Goal: Information Seeking & Learning: Learn about a topic

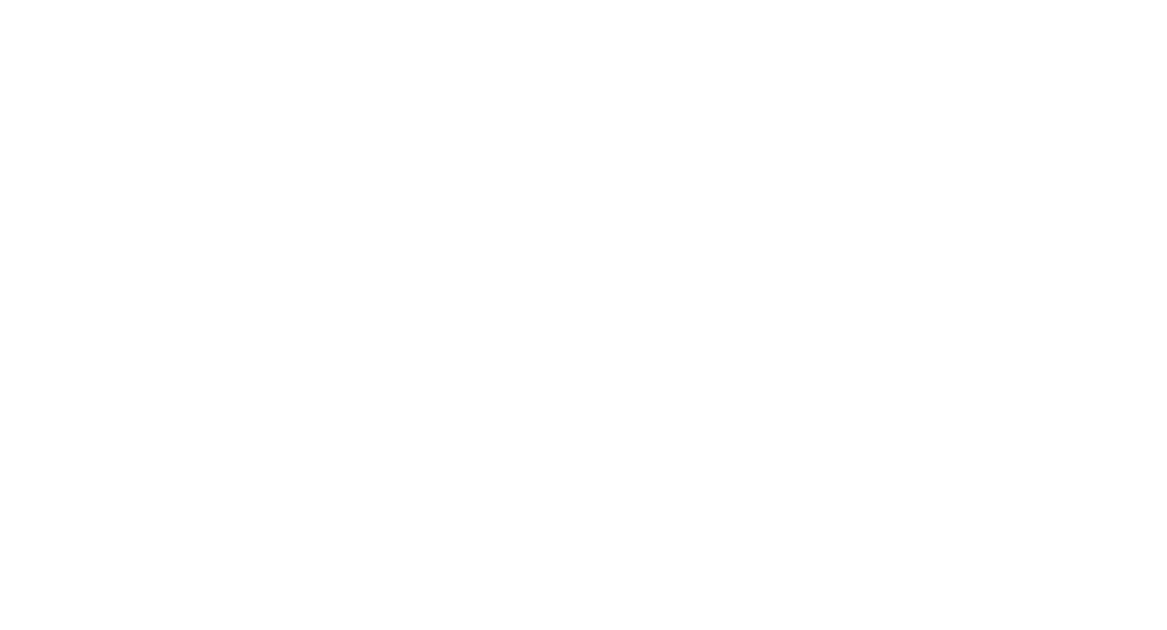
select select "Song"
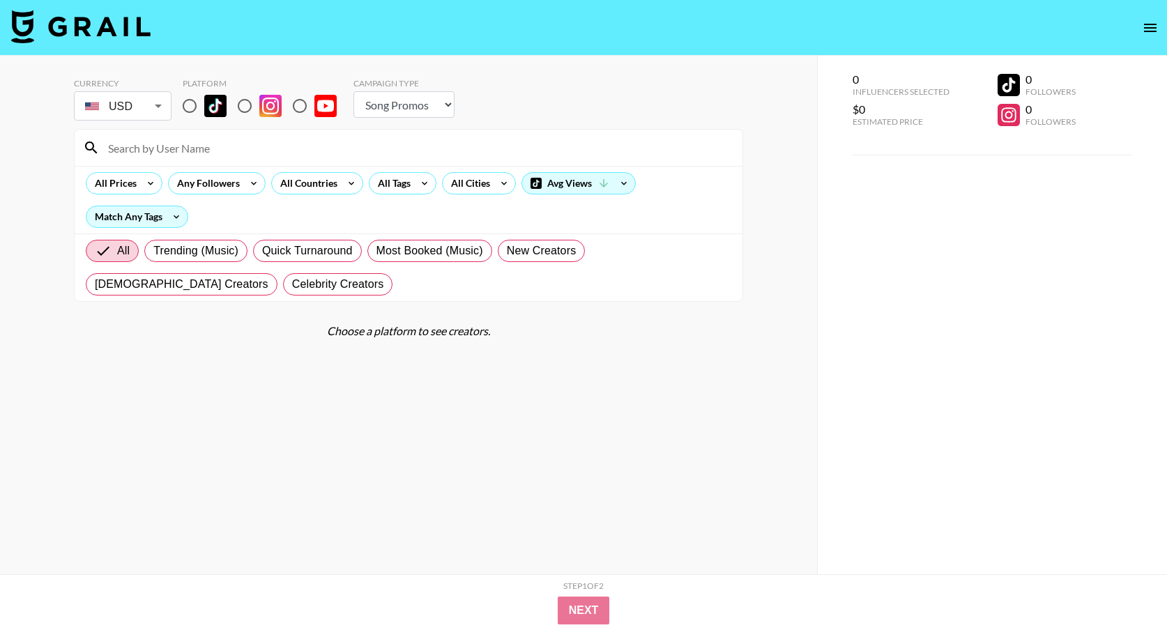
click at [193, 103] on input "radio" at bounding box center [189, 105] width 29 height 29
radio input "true"
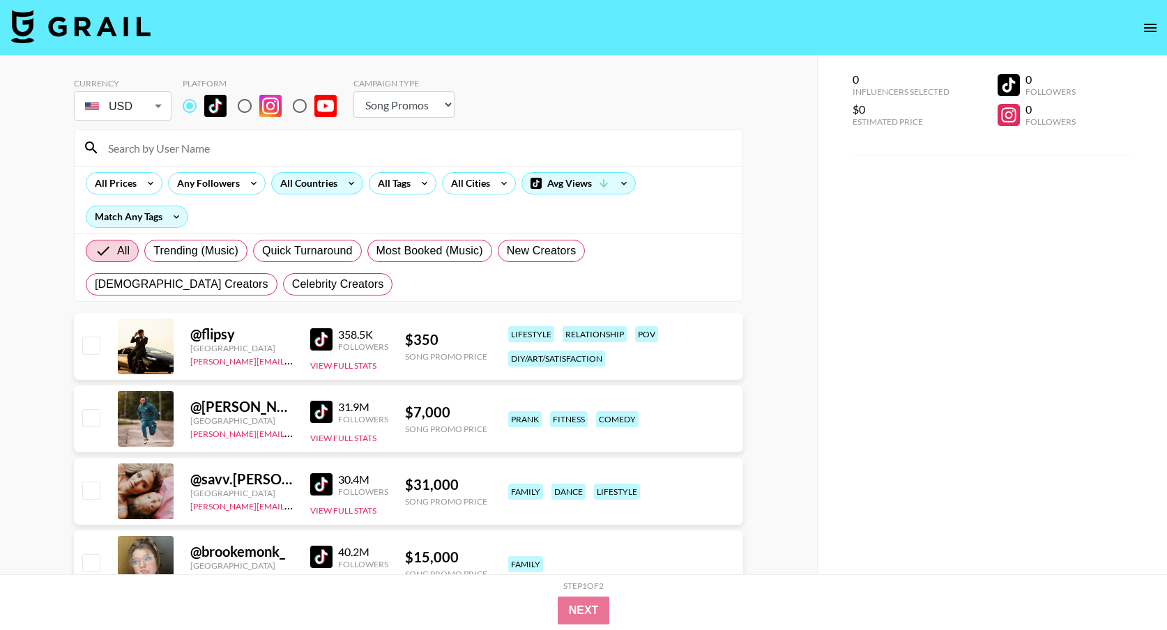
click at [326, 180] on div "All Countries" at bounding box center [306, 183] width 68 height 21
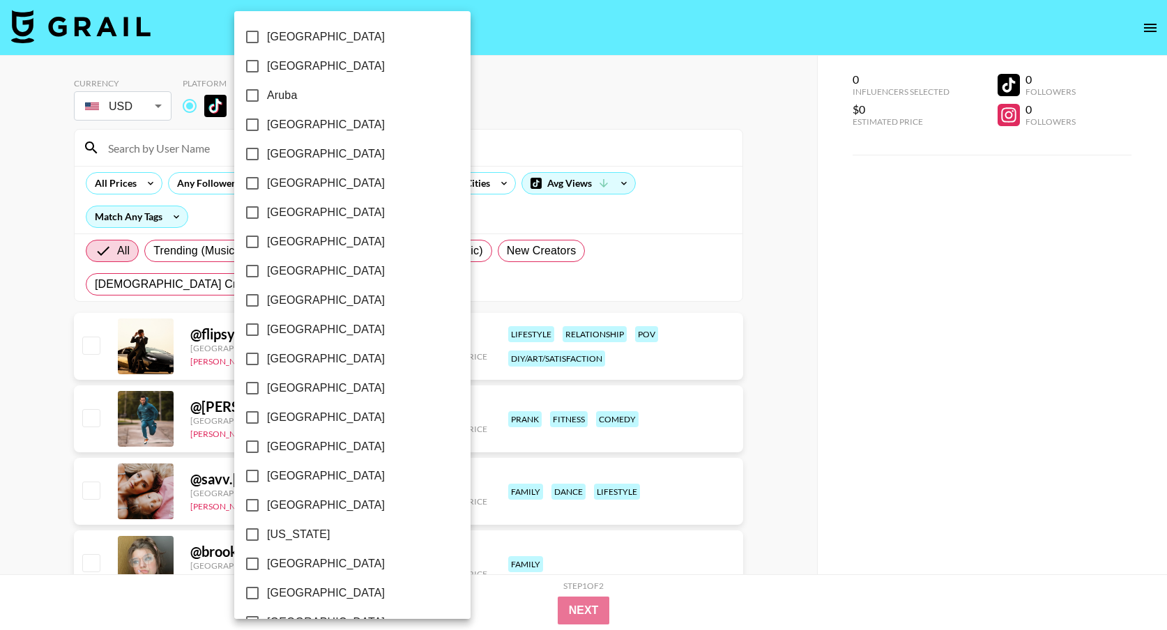
scroll to position [995, 0]
click at [252, 564] on input "[GEOGRAPHIC_DATA]" at bounding box center [252, 563] width 29 height 29
checkbox input "true"
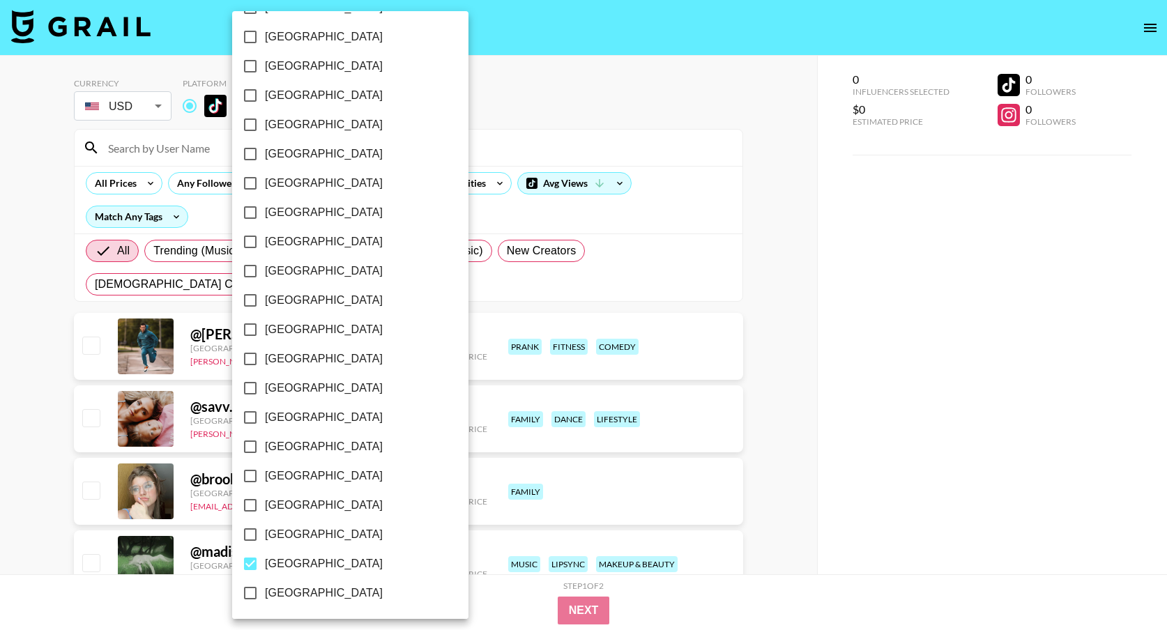
click at [542, 221] on div at bounding box center [583, 315] width 1167 height 630
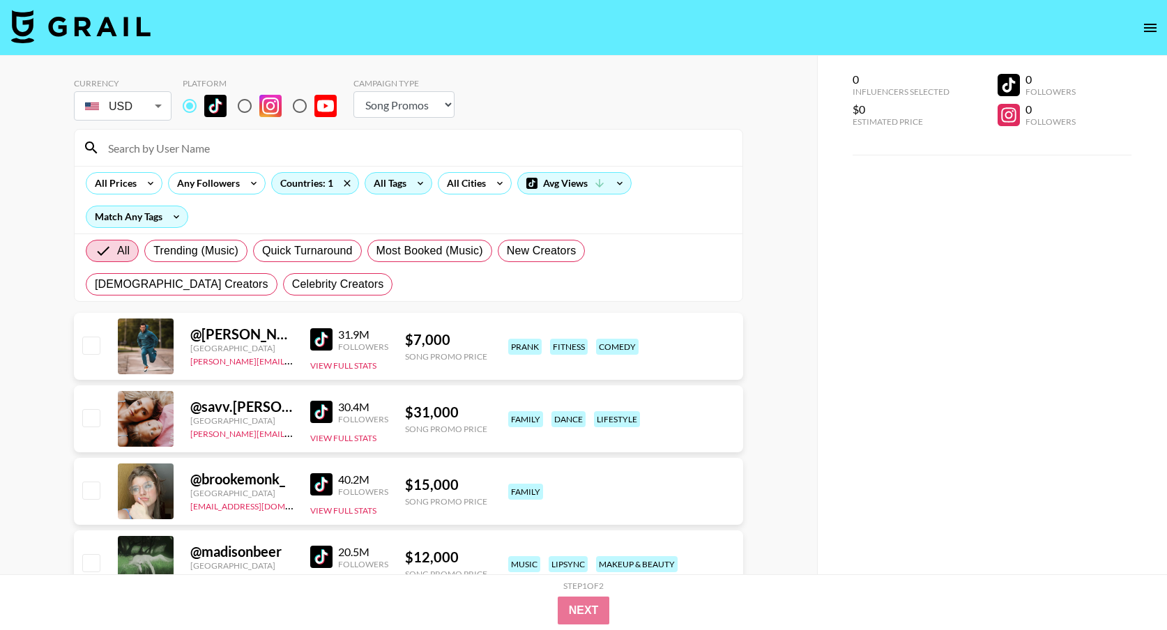
click at [388, 182] on div "All Tags" at bounding box center [387, 183] width 44 height 21
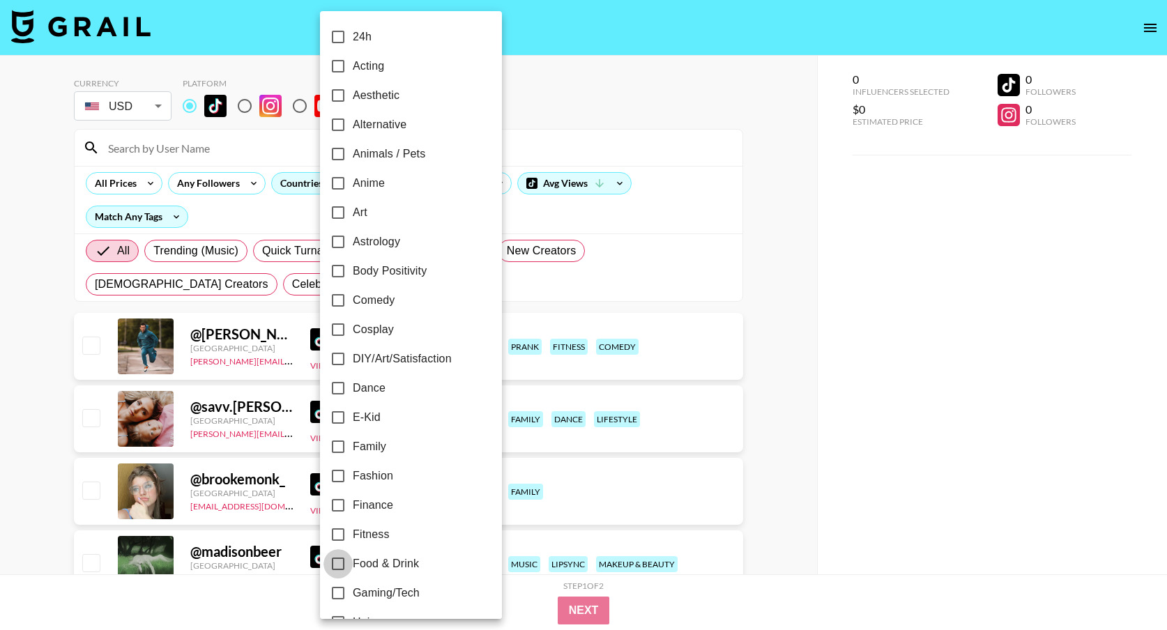
click at [338, 560] on input "Food & Drink" at bounding box center [337, 563] width 29 height 29
checkbox input "true"
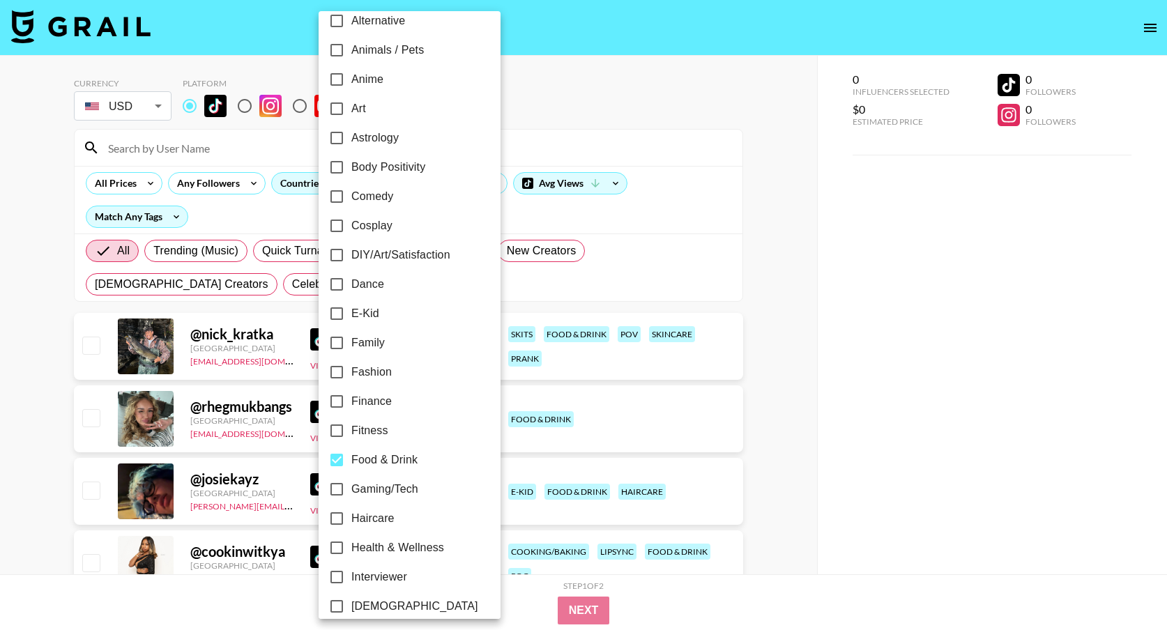
scroll to position [112, 0]
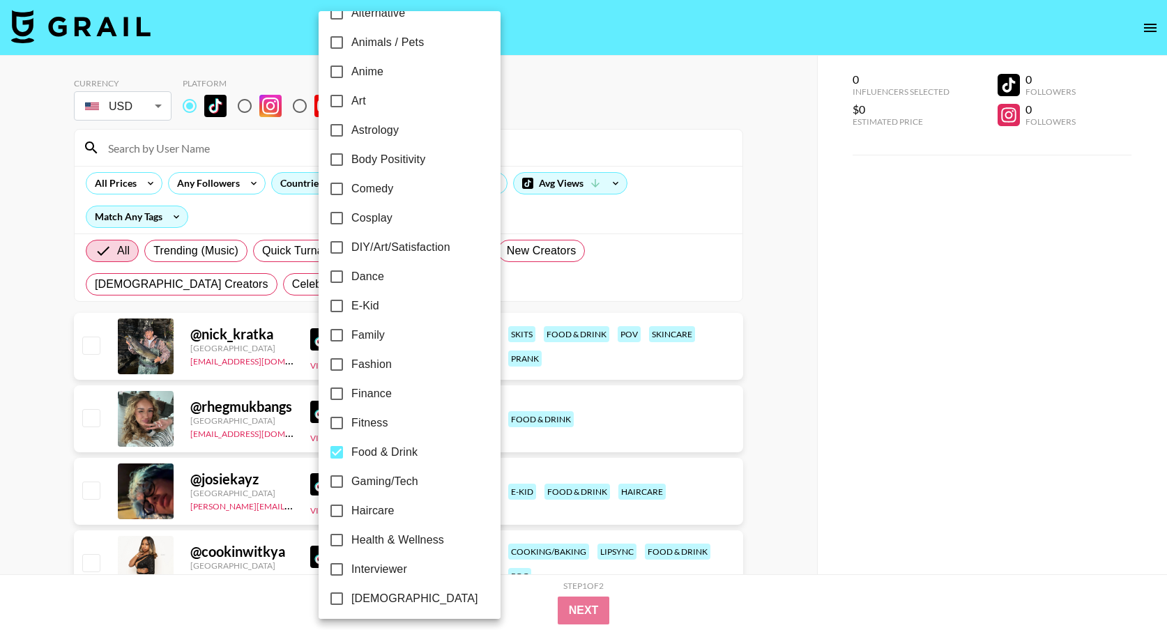
drag, startPoint x: 712, startPoint y: 381, endPoint x: 682, endPoint y: 378, distance: 30.0
click at [712, 381] on div at bounding box center [583, 315] width 1167 height 630
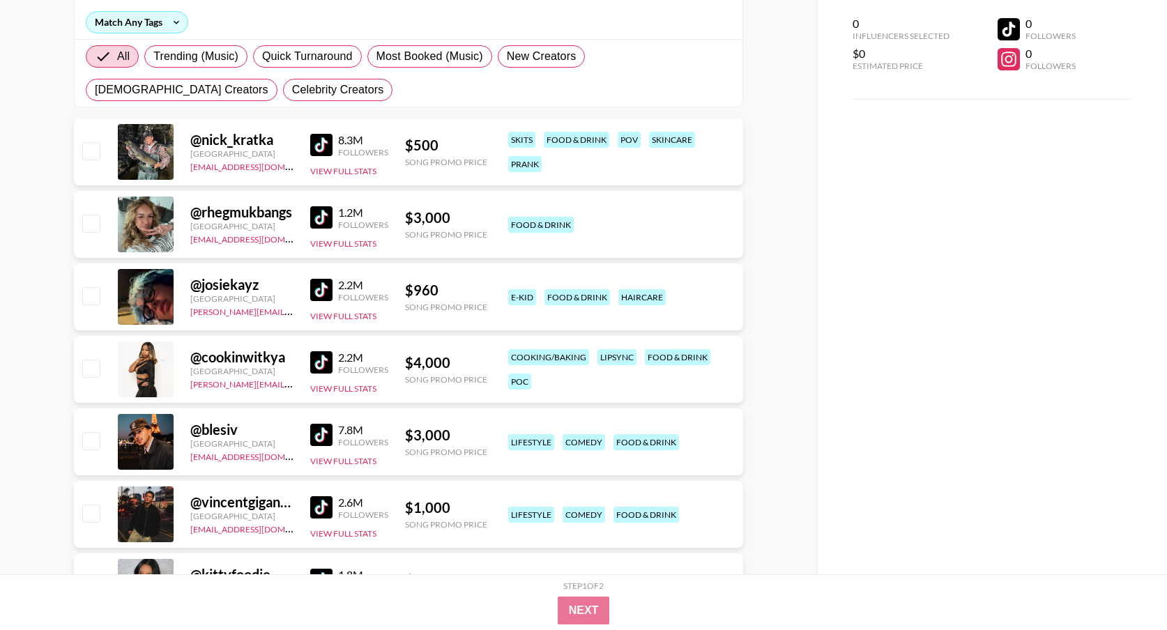
scroll to position [197, 0]
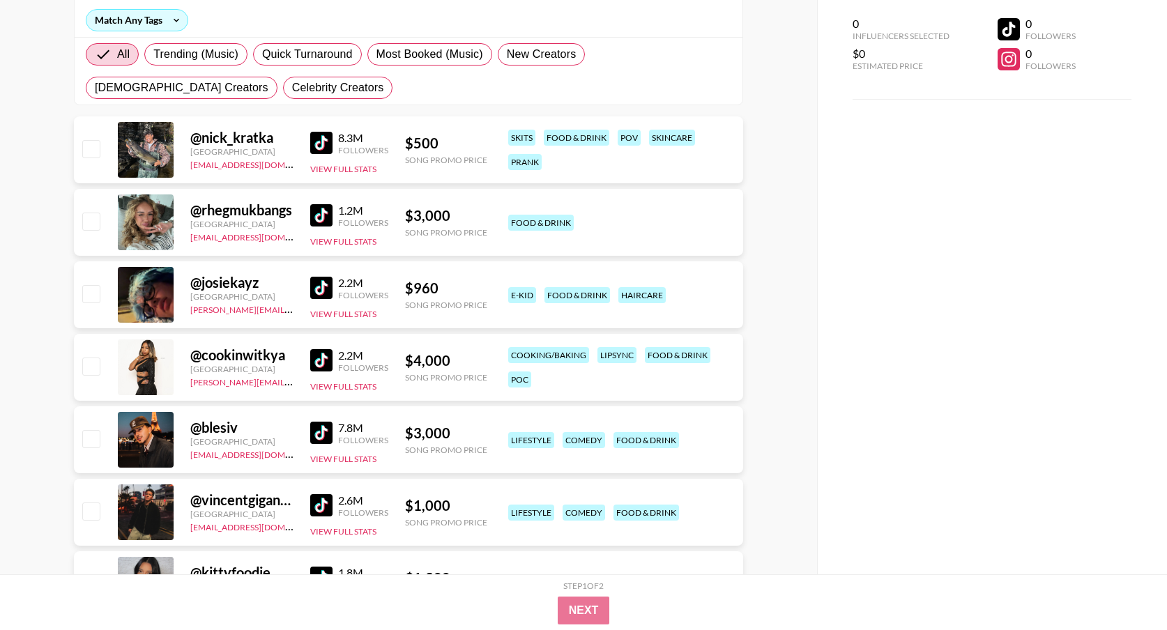
click at [314, 285] on img at bounding box center [321, 288] width 22 height 22
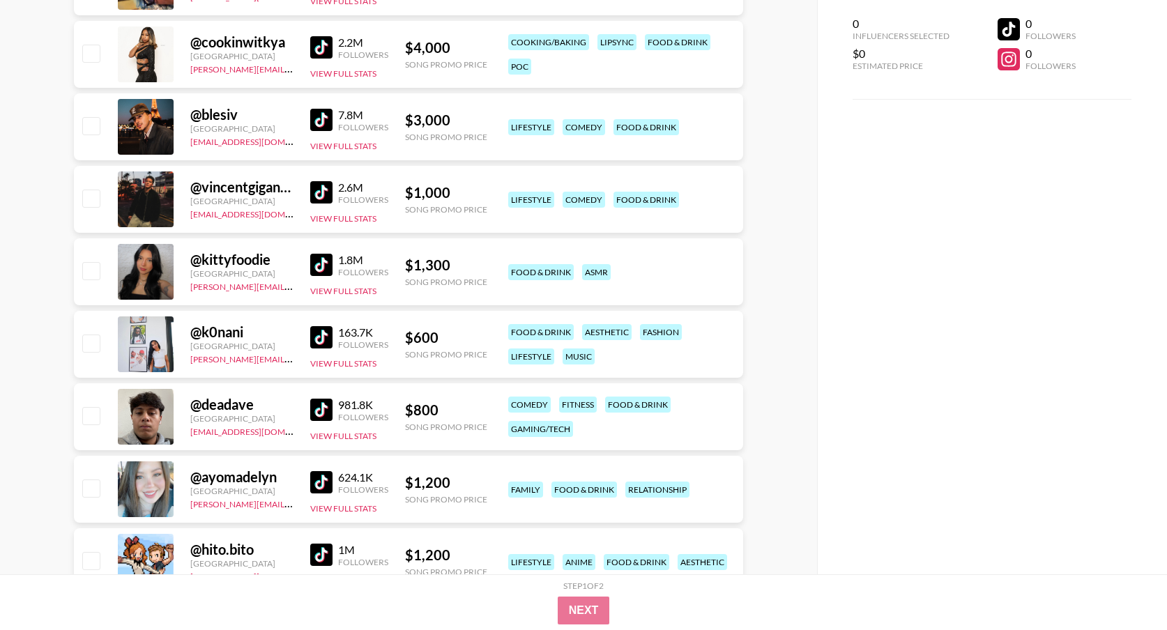
scroll to position [551, 0]
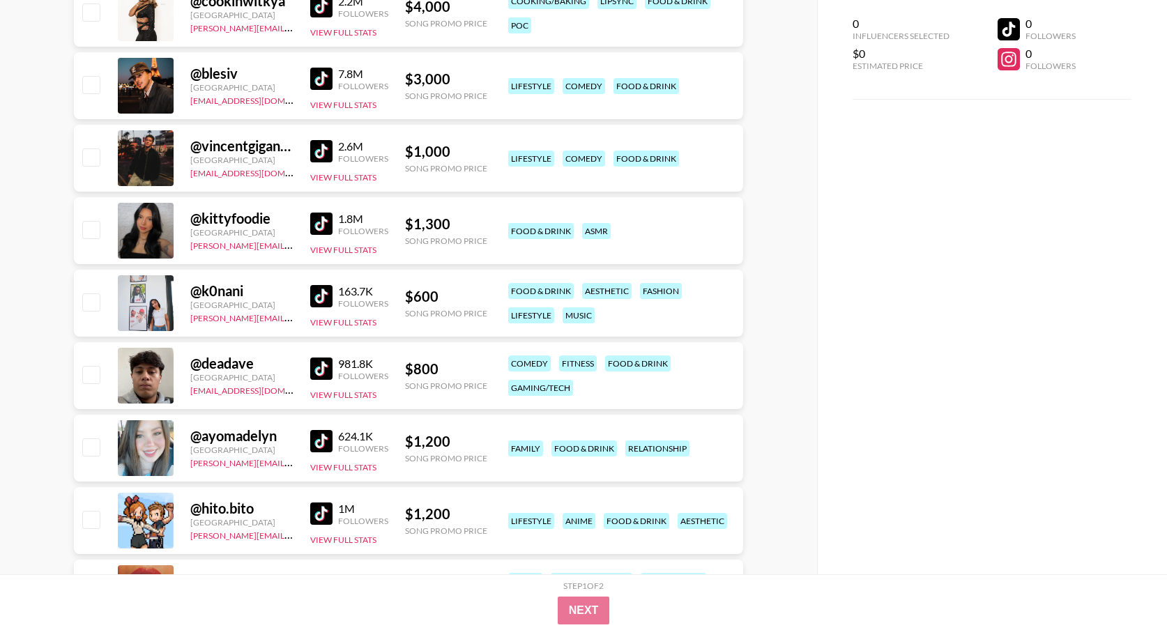
click at [323, 227] on img at bounding box center [321, 224] width 22 height 22
click at [330, 361] on img at bounding box center [321, 369] width 22 height 22
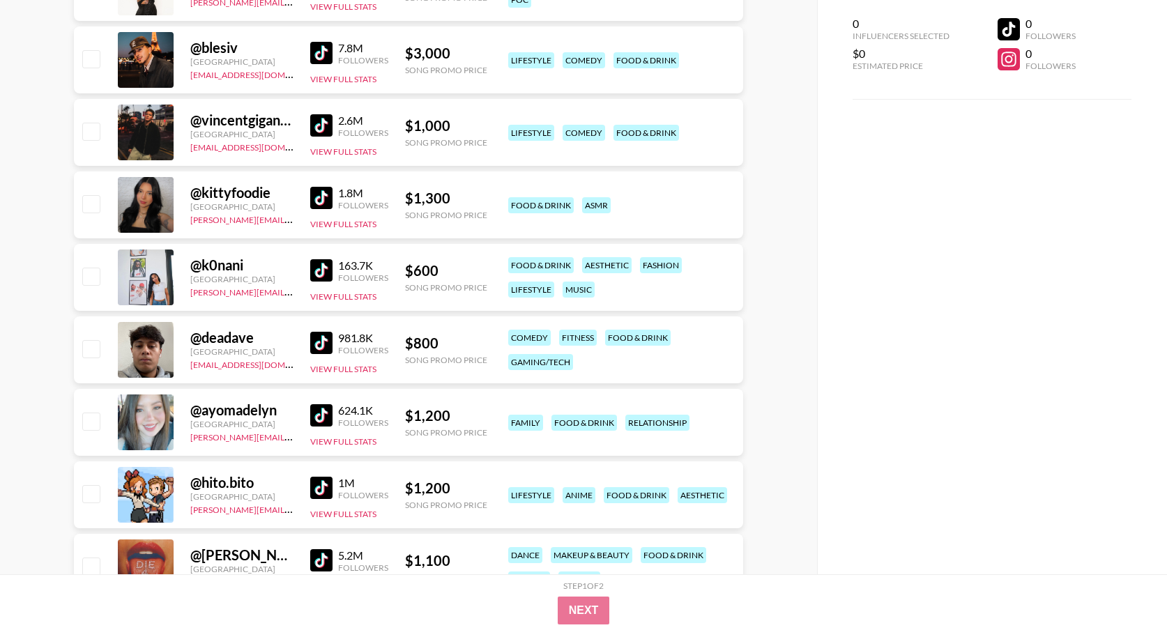
scroll to position [590, 0]
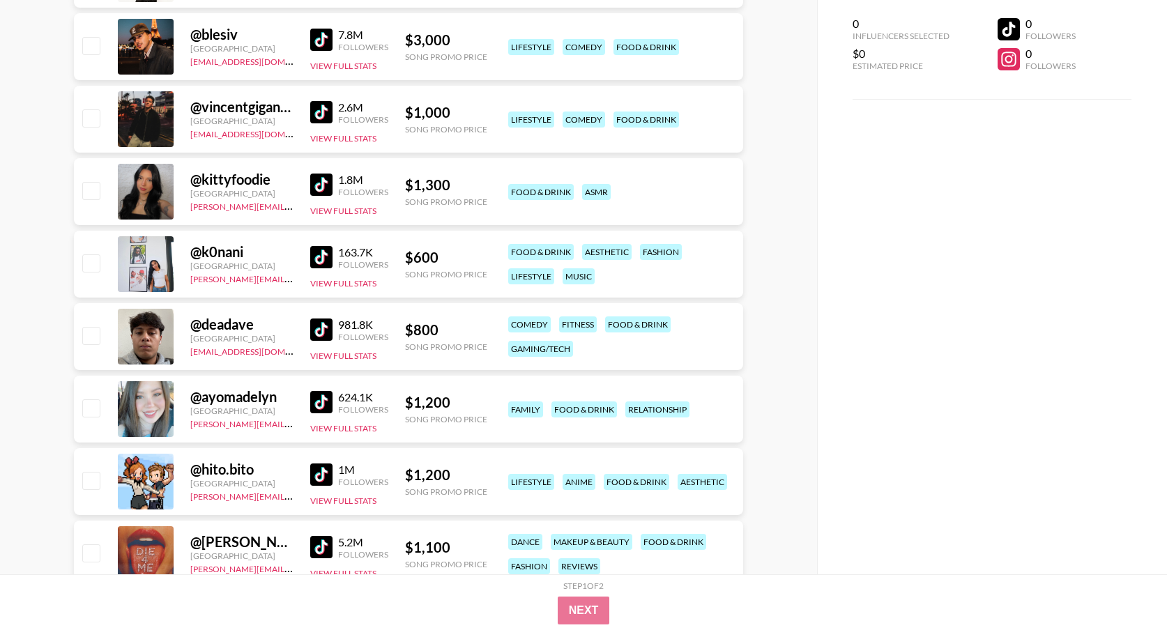
click at [324, 404] on img at bounding box center [321, 402] width 22 height 22
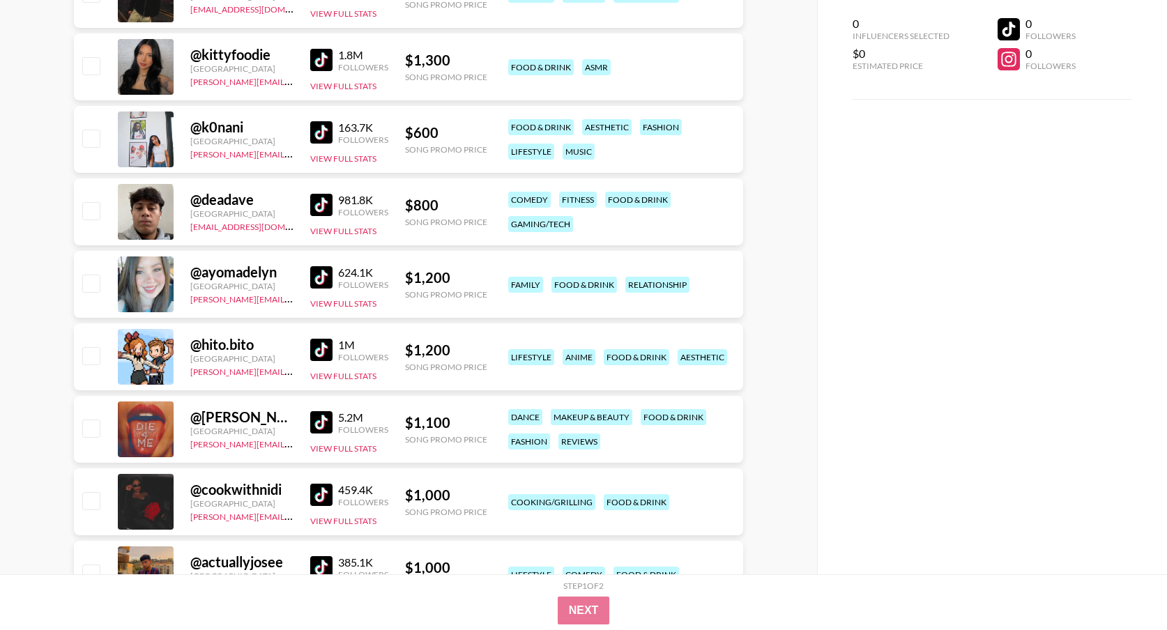
scroll to position [756, 0]
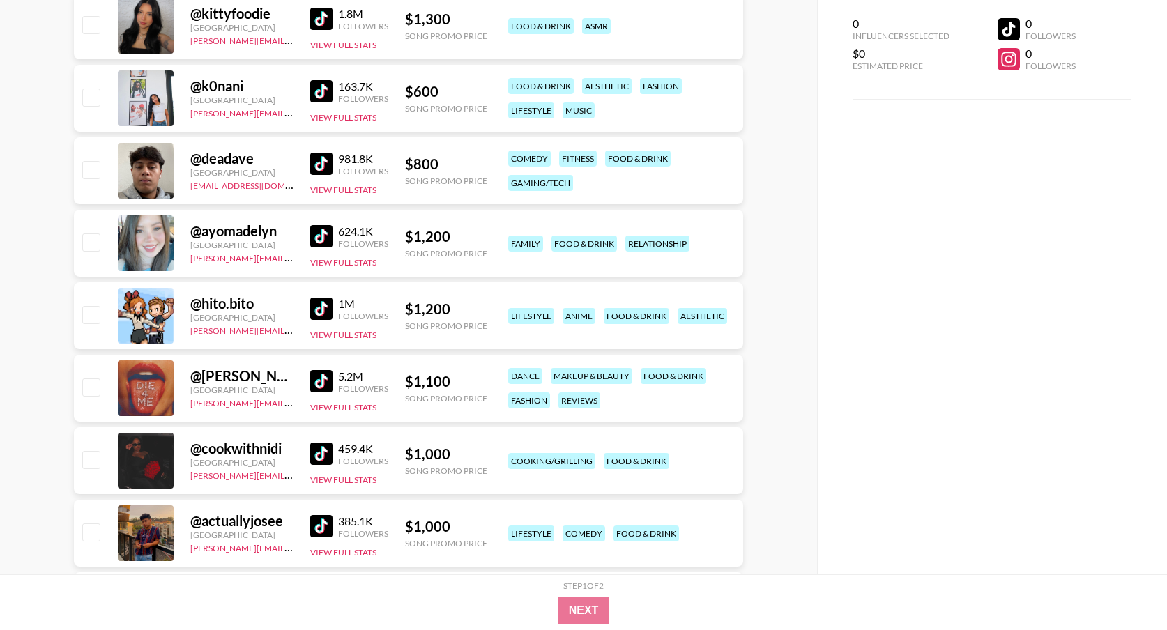
click at [329, 306] on img at bounding box center [321, 309] width 22 height 22
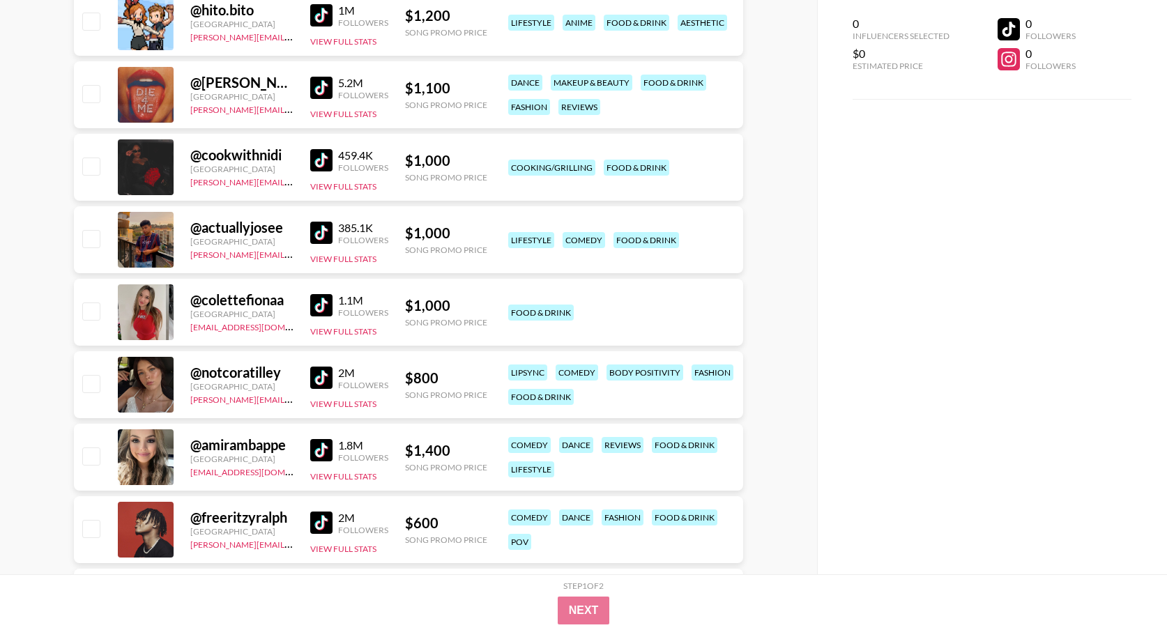
scroll to position [1057, 0]
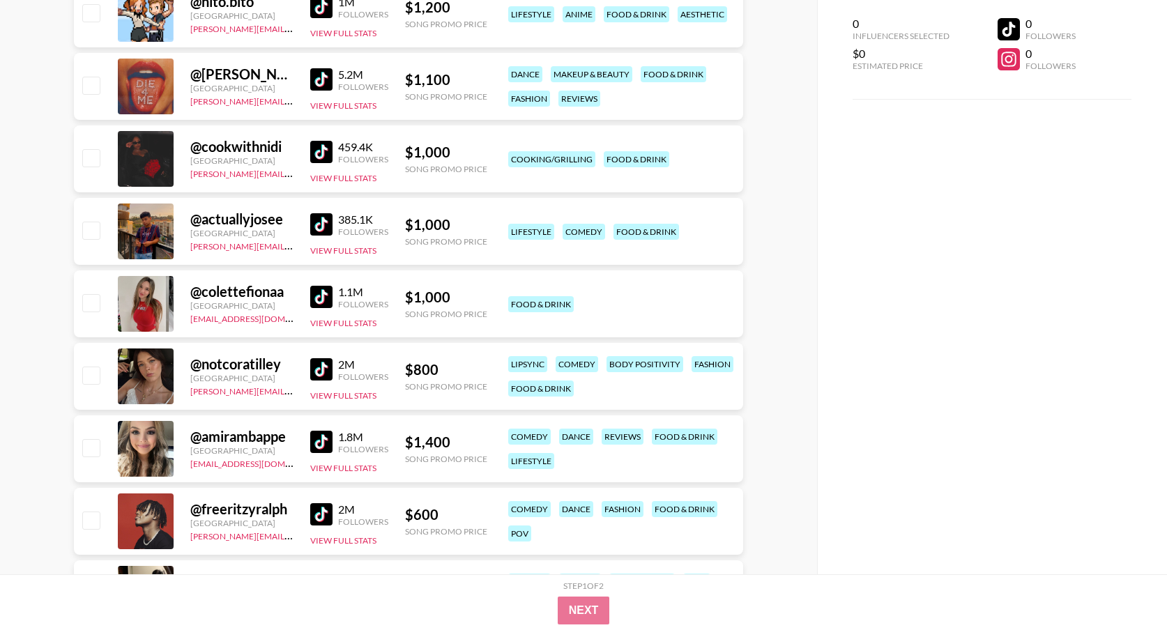
click at [322, 296] on img at bounding box center [321, 297] width 22 height 22
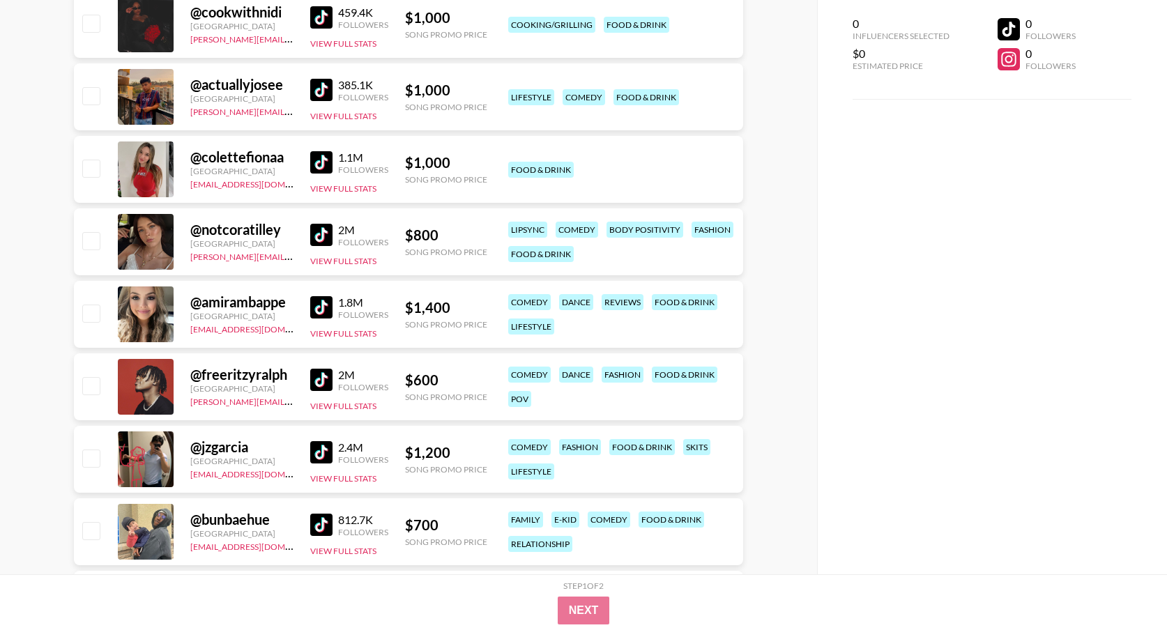
scroll to position [1264, 0]
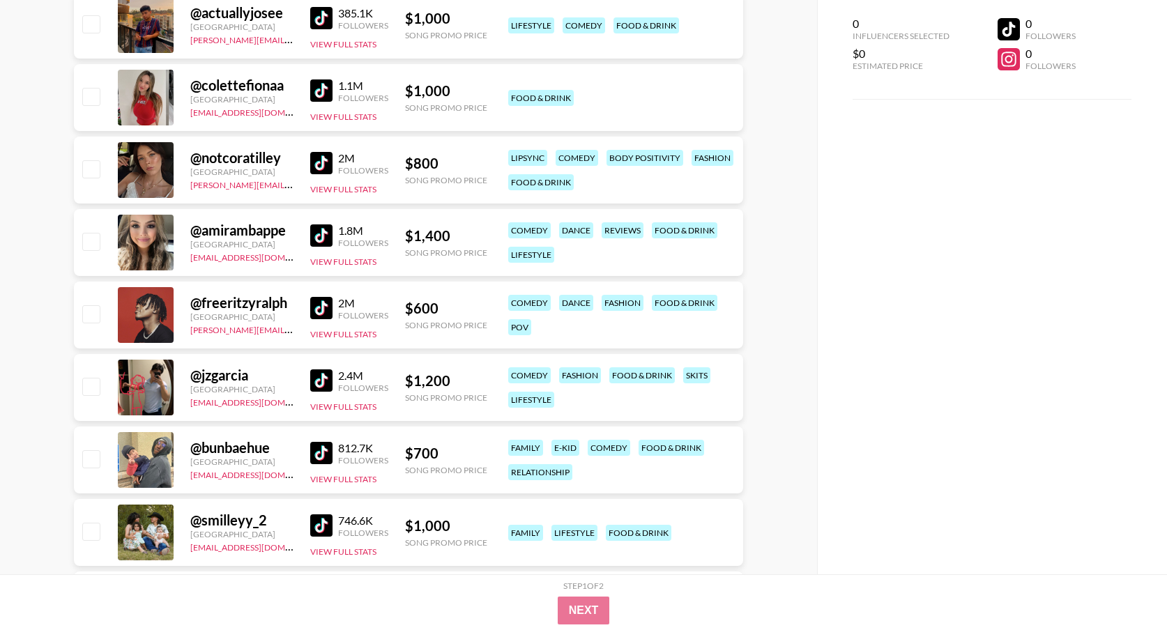
click at [314, 162] on img at bounding box center [321, 163] width 22 height 22
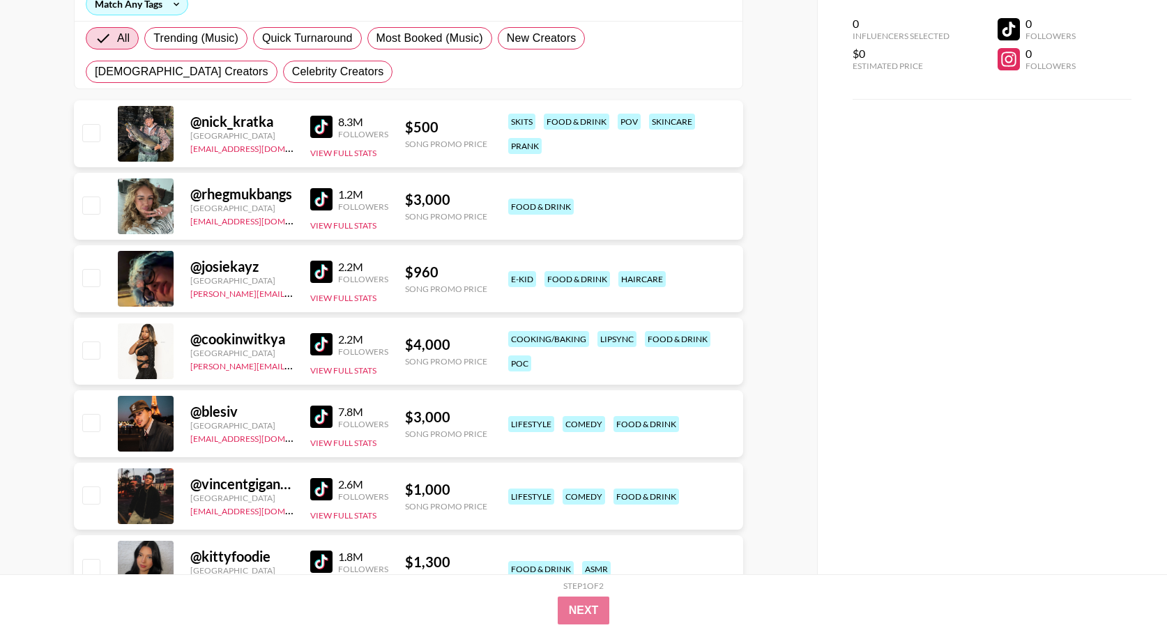
scroll to position [0, 0]
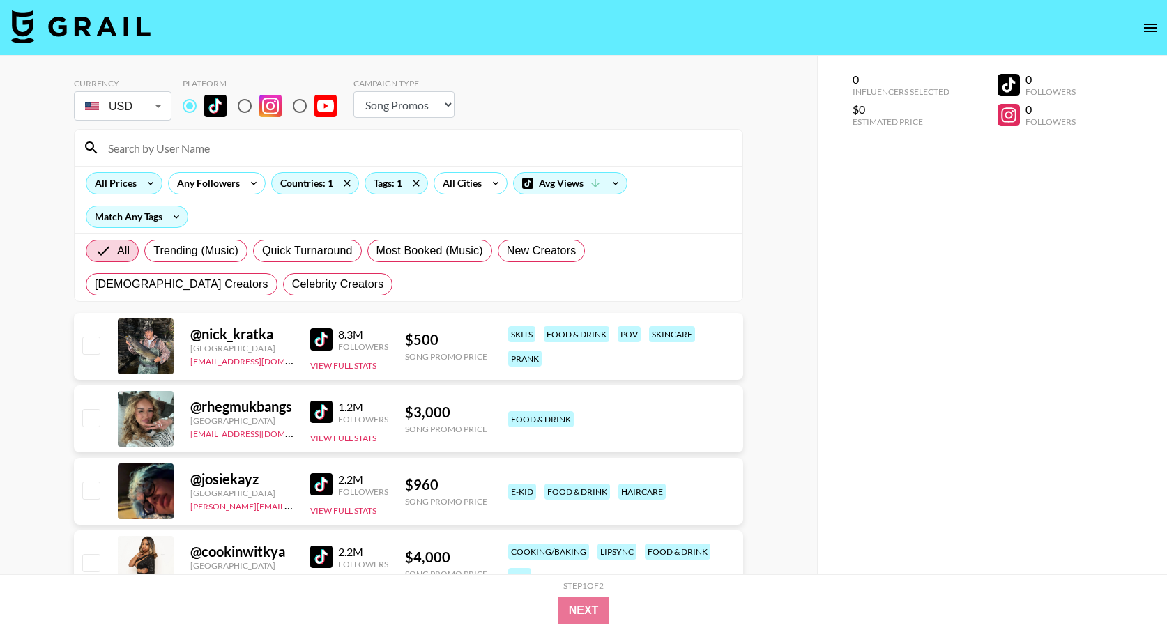
click at [118, 183] on div "All Prices" at bounding box center [112, 183] width 53 height 21
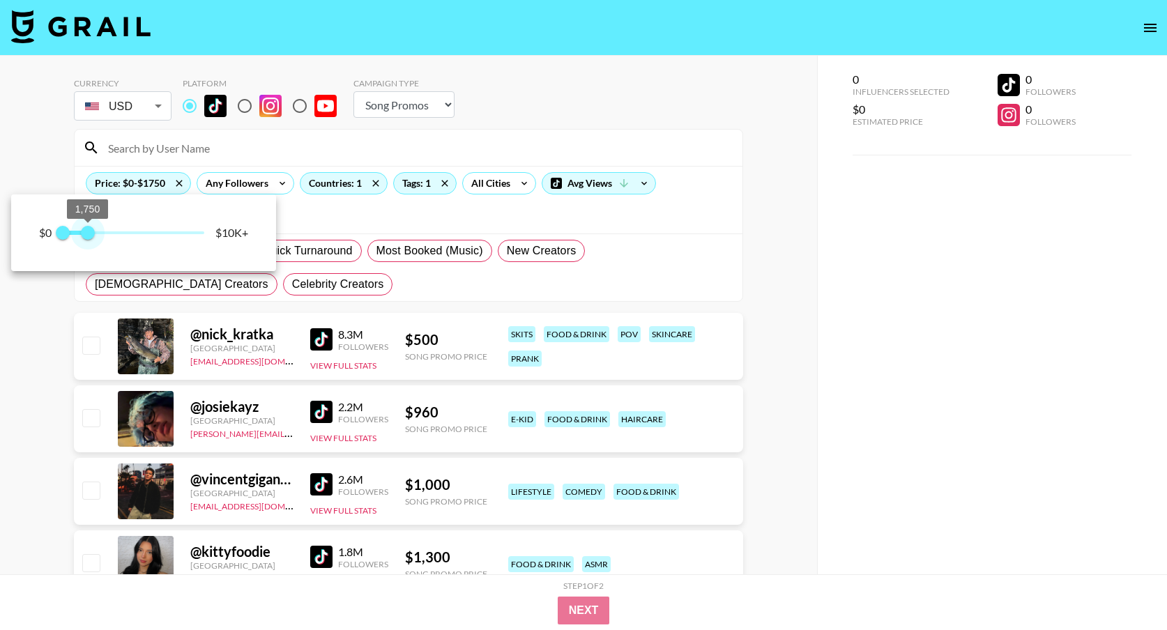
type input "1500"
drag, startPoint x: 169, startPoint y: 231, endPoint x: 82, endPoint y: 231, distance: 86.4
click at [82, 231] on span "1,500" at bounding box center [84, 233] width 14 height 14
click at [360, 286] on div at bounding box center [583, 315] width 1167 height 630
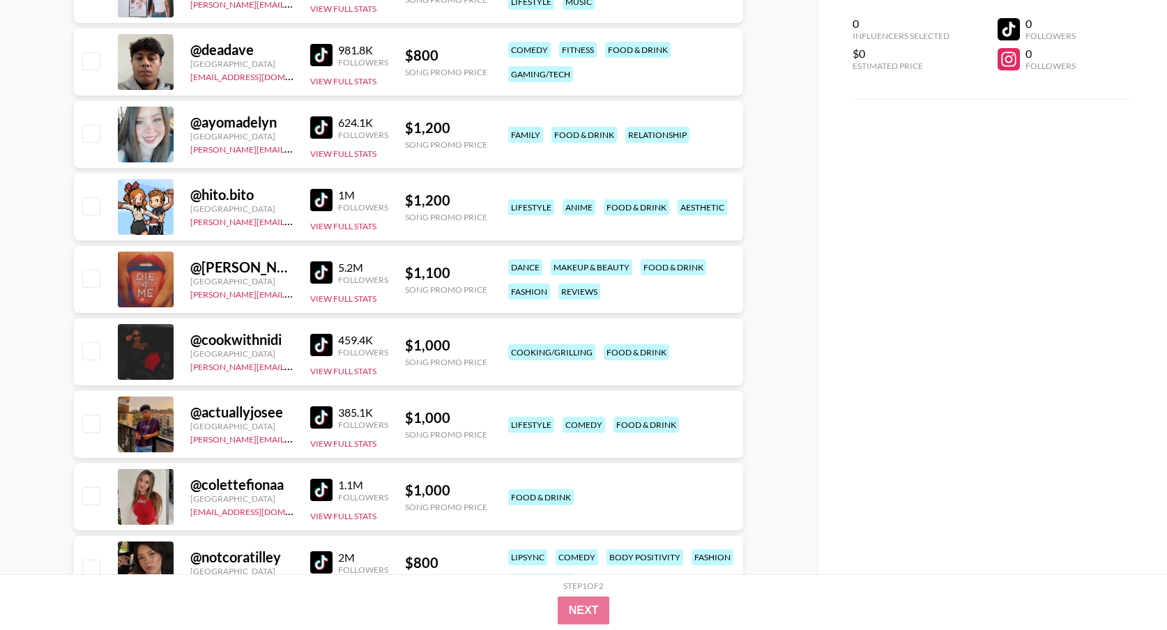
scroll to position [657, 0]
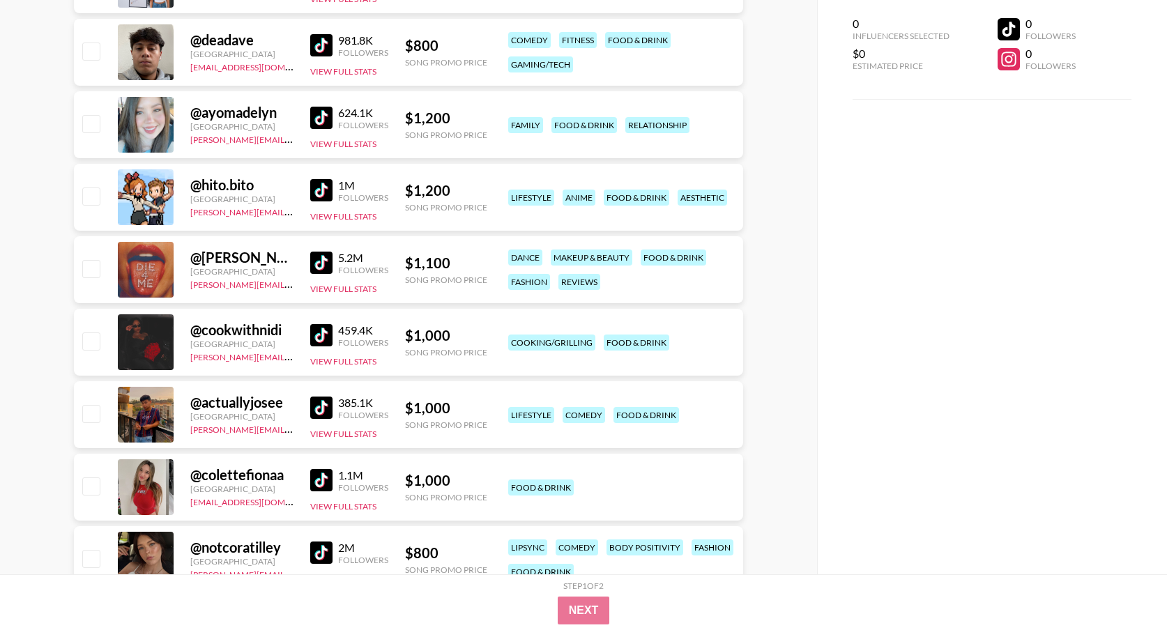
click at [324, 267] on img at bounding box center [321, 263] width 22 height 22
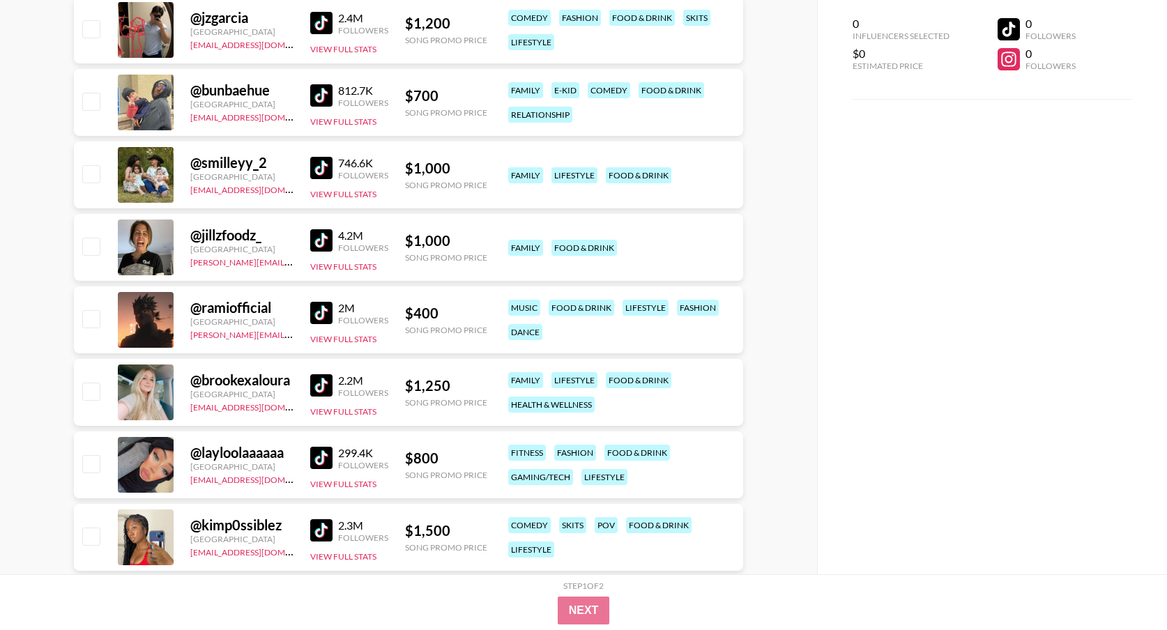
scroll to position [1471, 0]
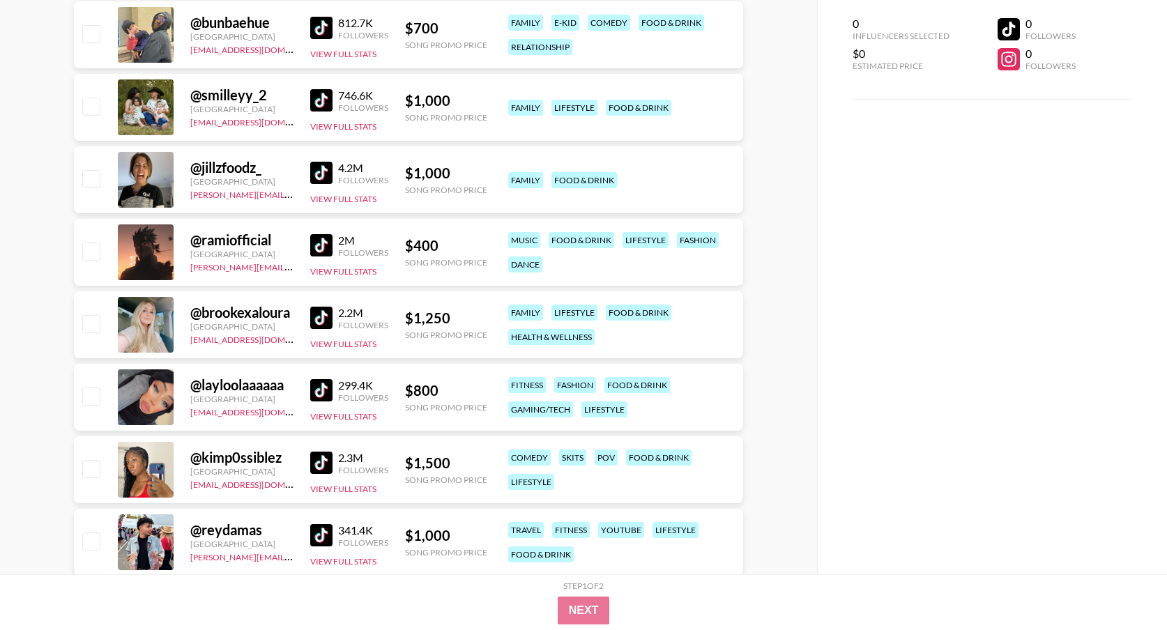
click at [319, 313] on img at bounding box center [321, 318] width 22 height 22
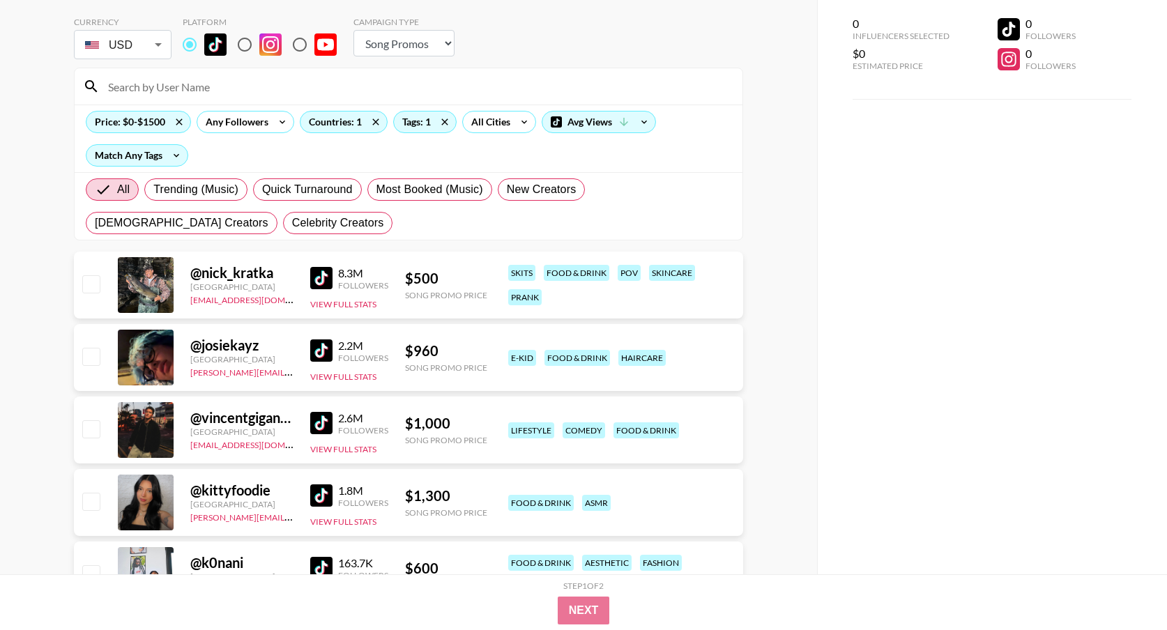
scroll to position [0, 0]
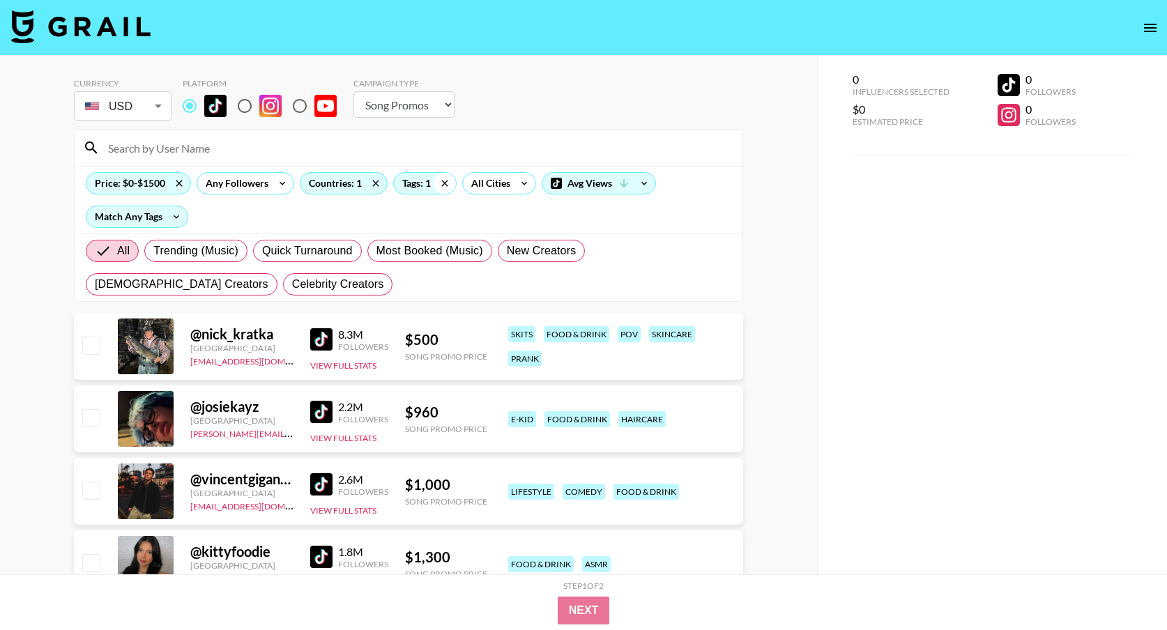
click at [443, 181] on icon at bounding box center [444, 183] width 6 height 6
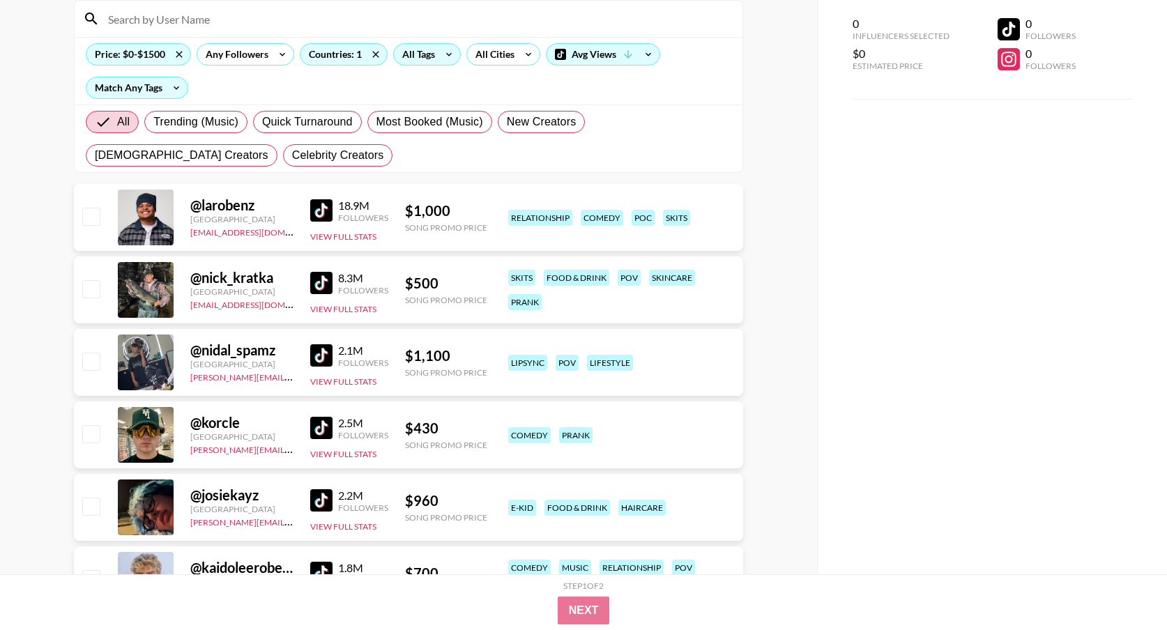
scroll to position [172, 0]
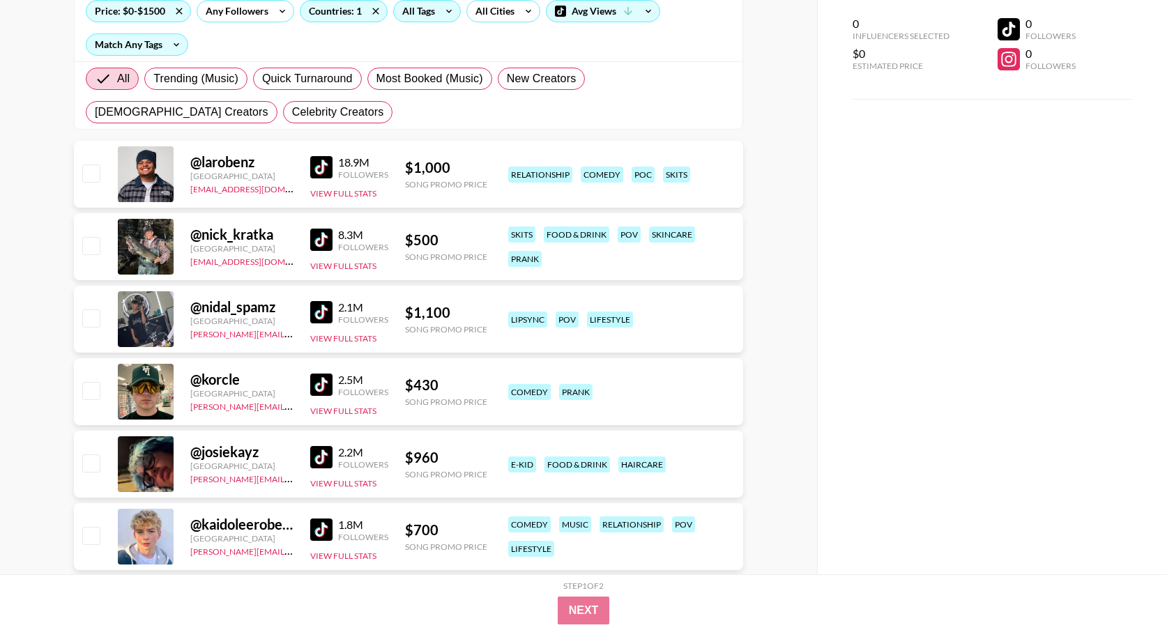
click at [314, 307] on img at bounding box center [321, 312] width 22 height 22
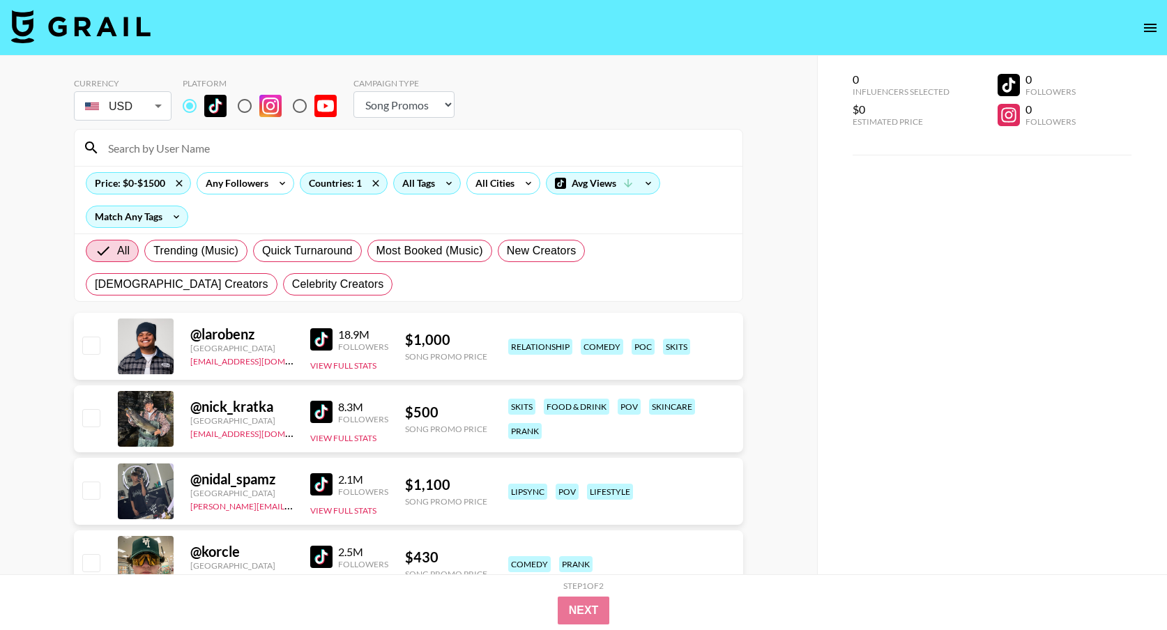
click at [415, 185] on div "All Tags" at bounding box center [416, 183] width 44 height 21
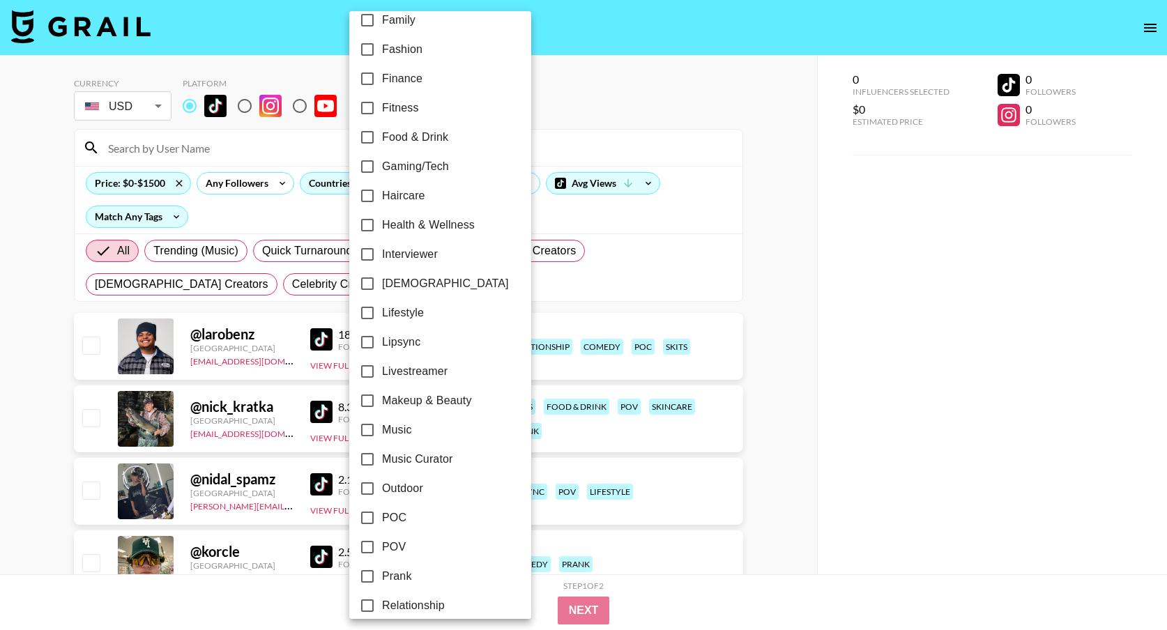
scroll to position [451, 0]
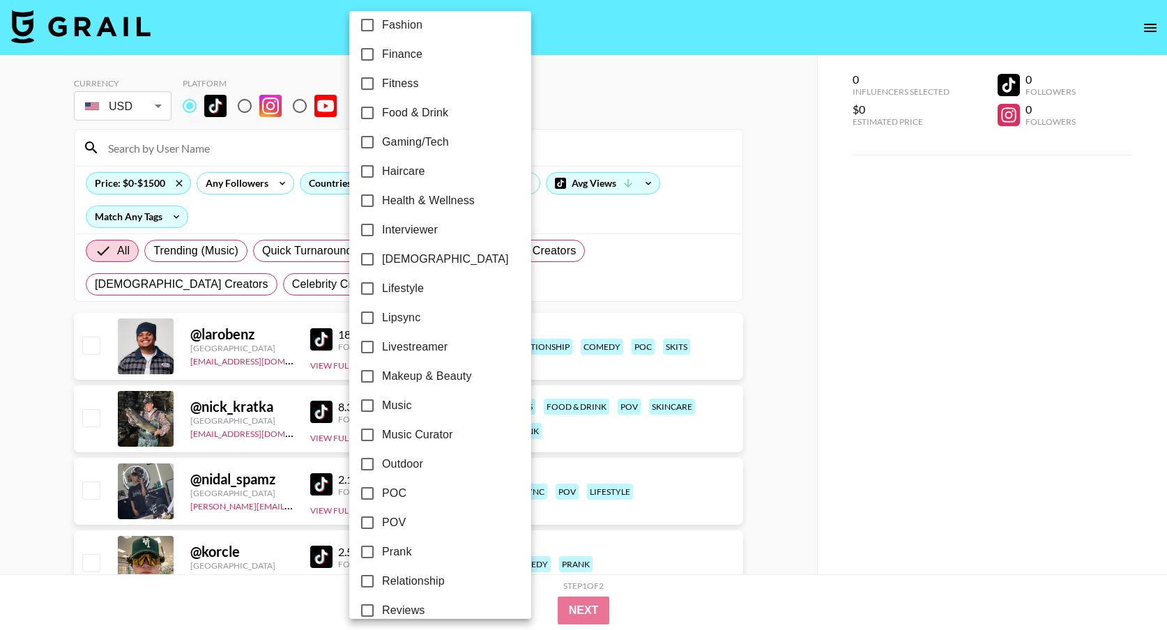
click at [364, 374] on input "Makeup & Beauty" at bounding box center [367, 376] width 29 height 29
checkbox input "true"
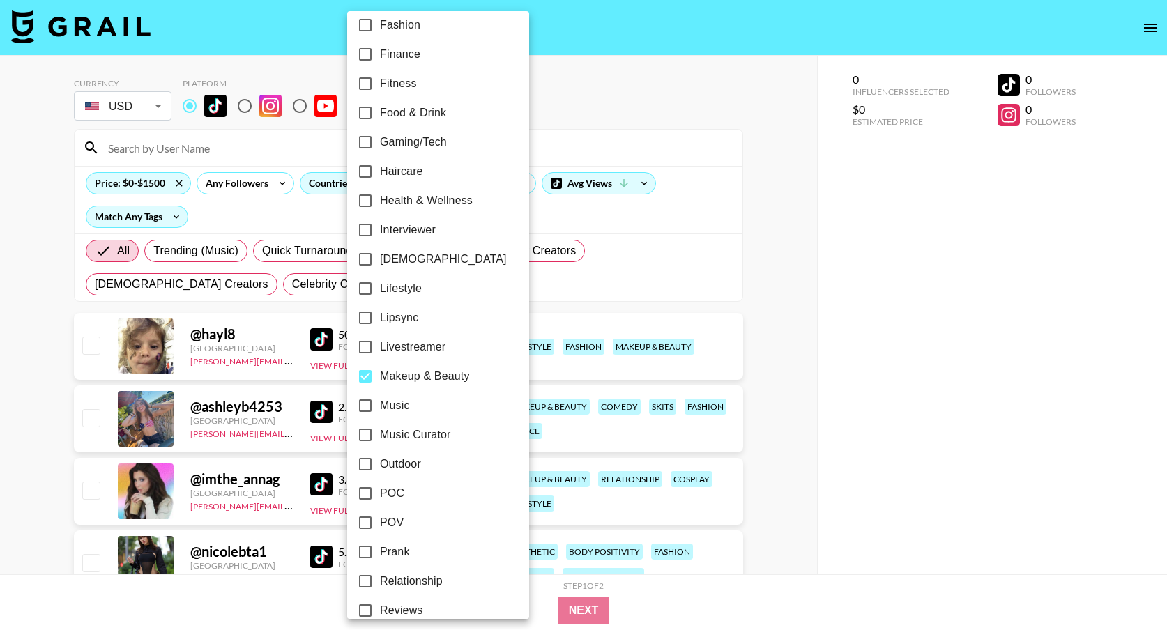
click at [691, 288] on div at bounding box center [583, 315] width 1167 height 630
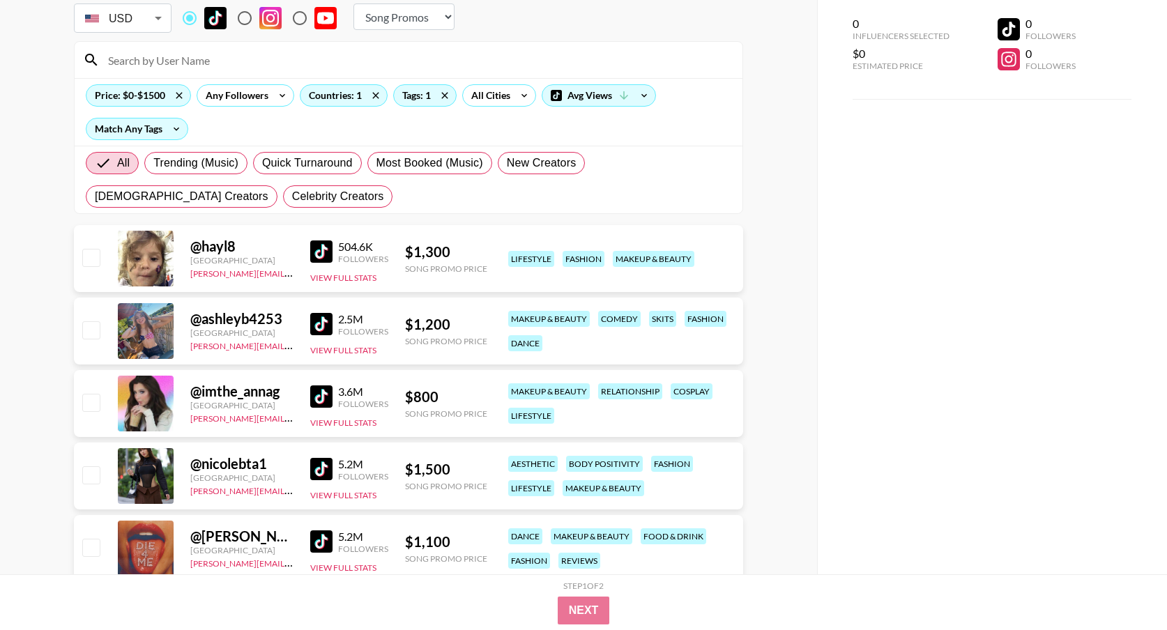
scroll to position [102, 0]
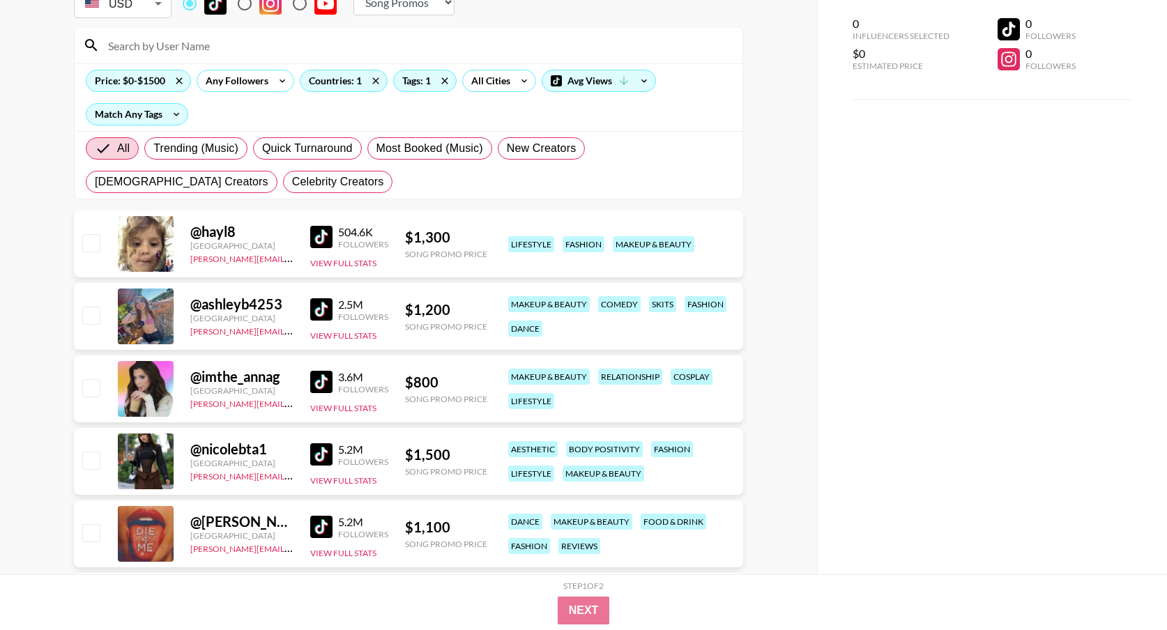
click at [321, 382] on img at bounding box center [321, 382] width 22 height 22
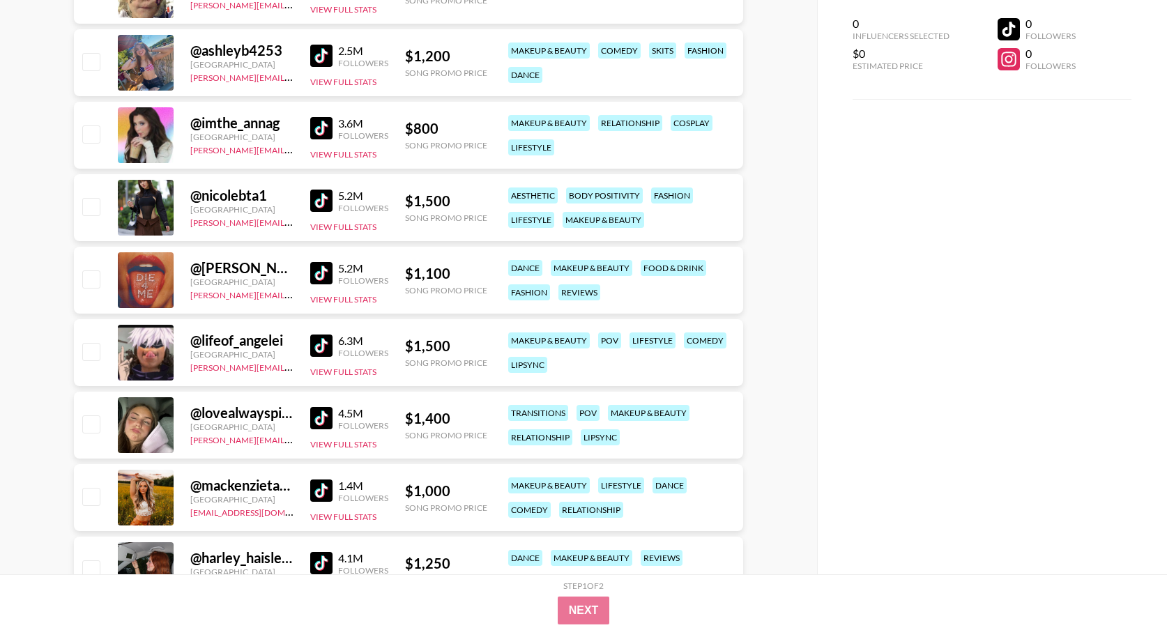
scroll to position [363, 0]
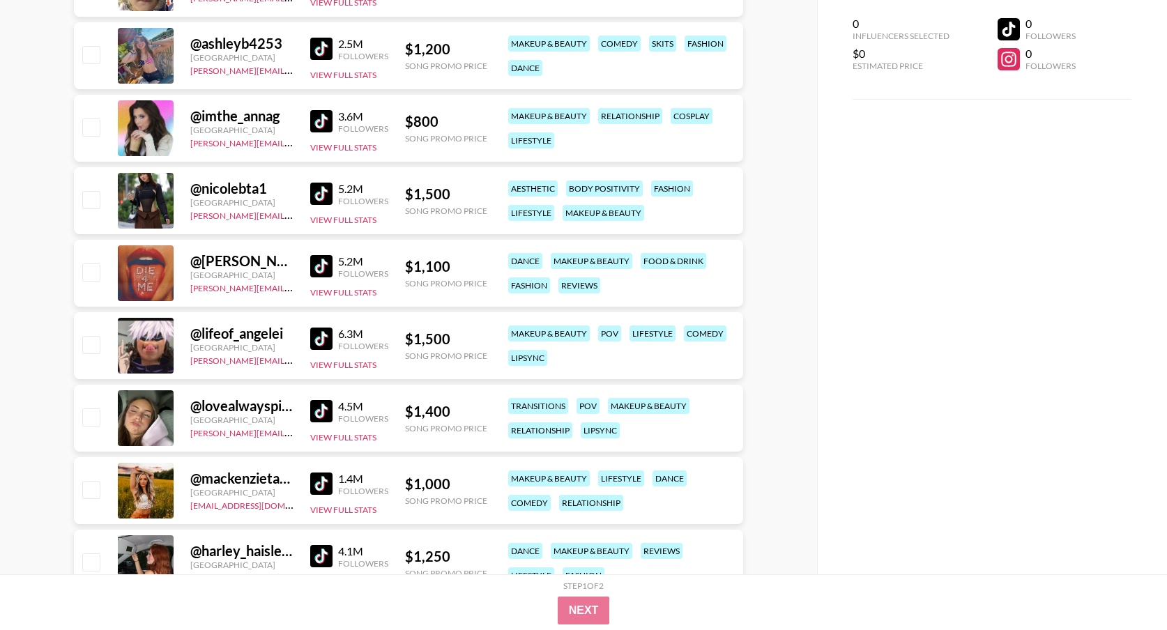
click at [316, 337] on img at bounding box center [321, 339] width 22 height 22
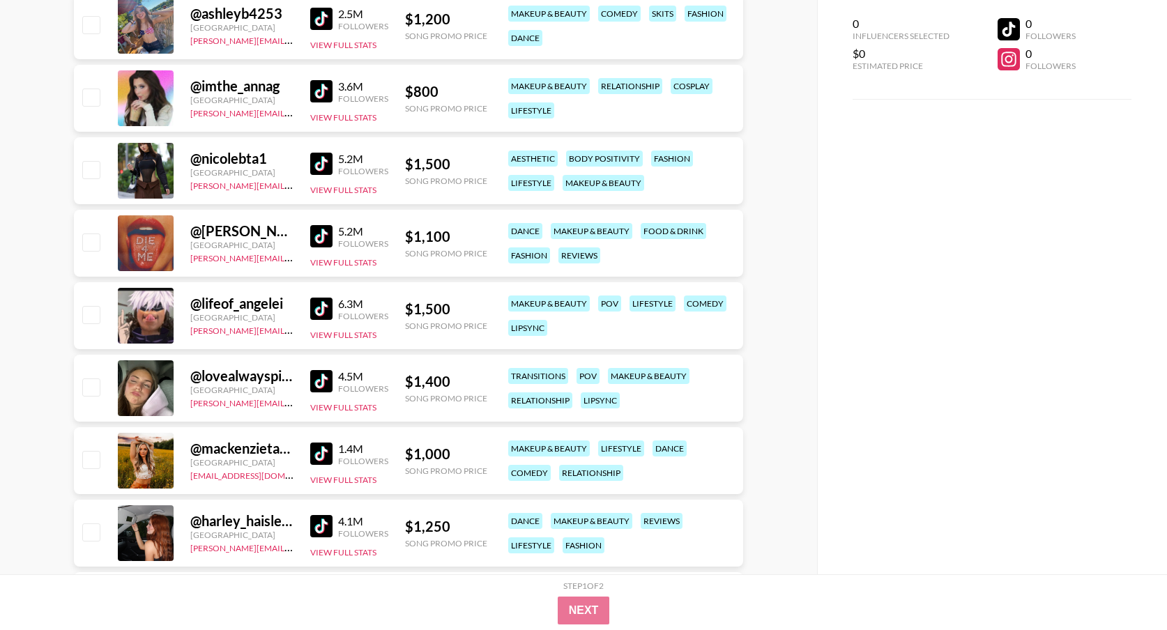
scroll to position [0, 0]
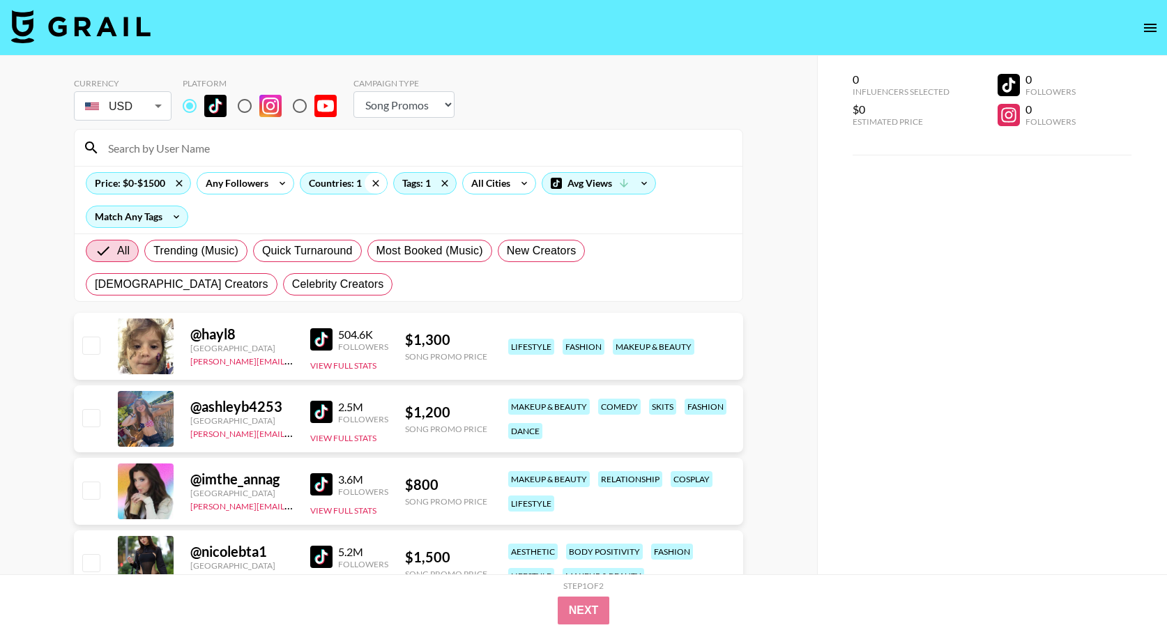
click at [379, 185] on icon at bounding box center [376, 183] width 22 height 21
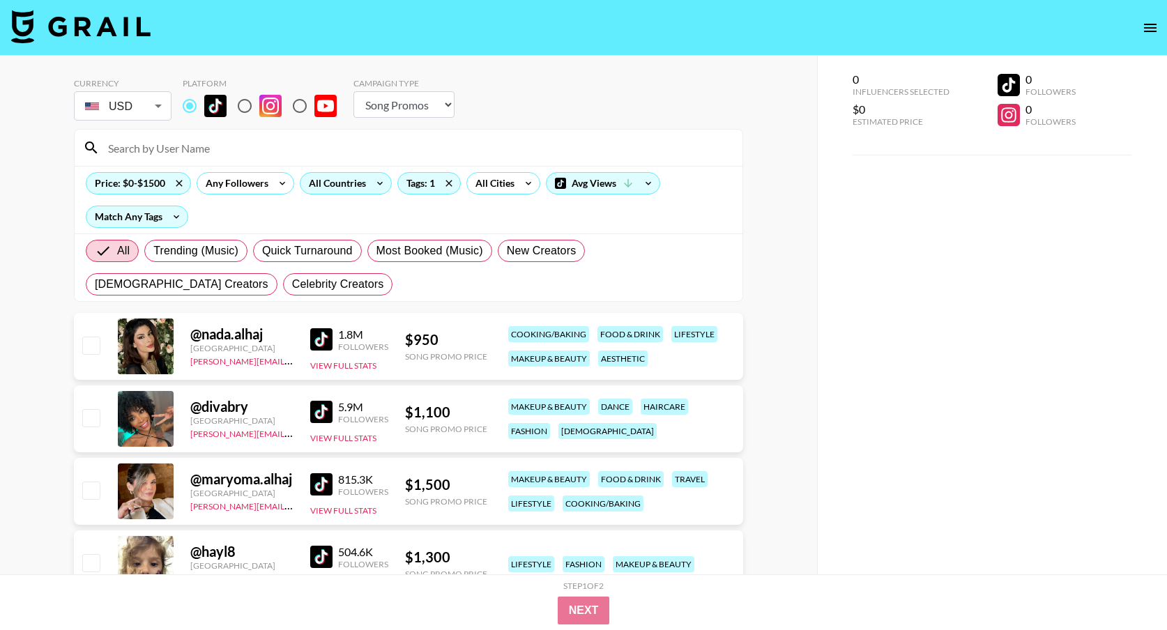
click at [208, 146] on input at bounding box center [417, 148] width 634 height 22
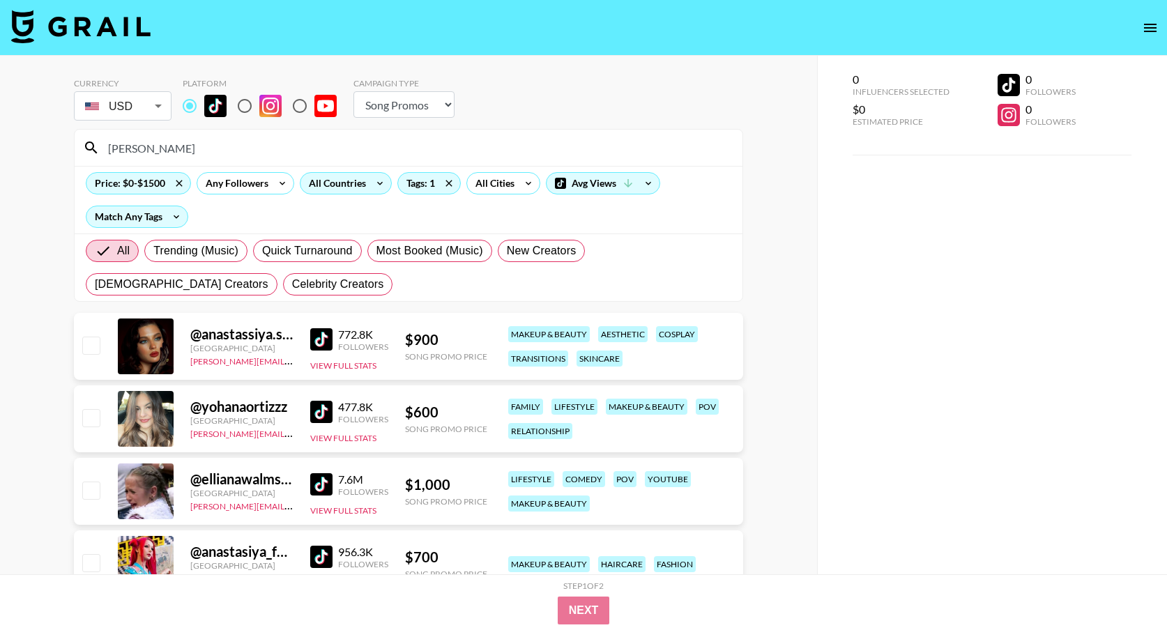
type input "[PERSON_NAME]"
click at [323, 337] on img at bounding box center [321, 339] width 22 height 22
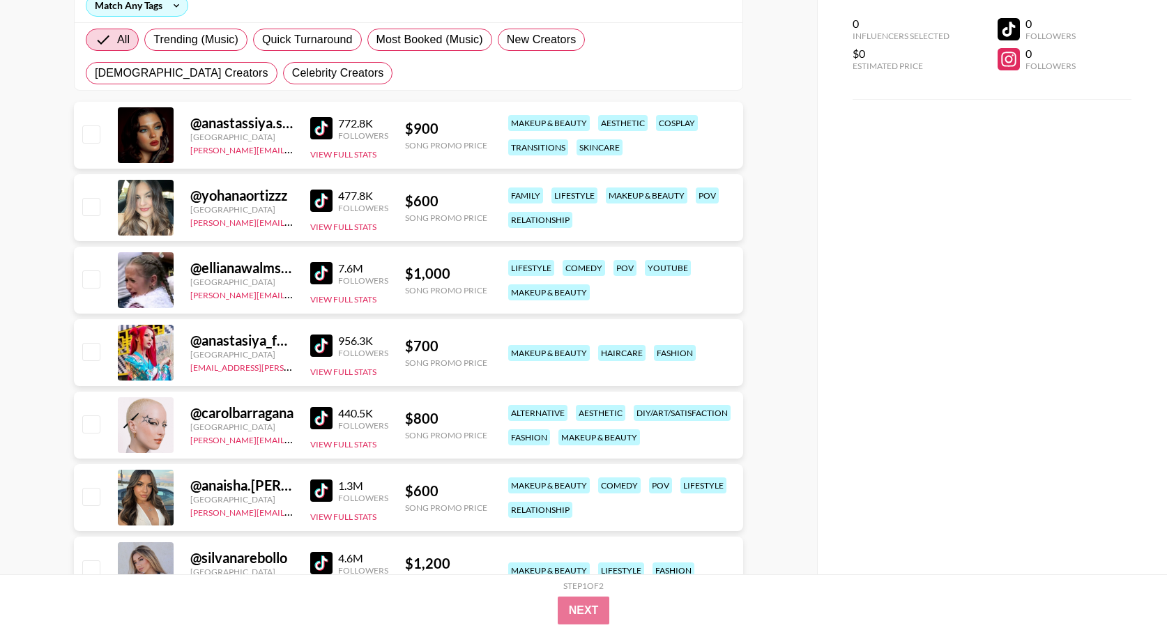
scroll to position [210, 0]
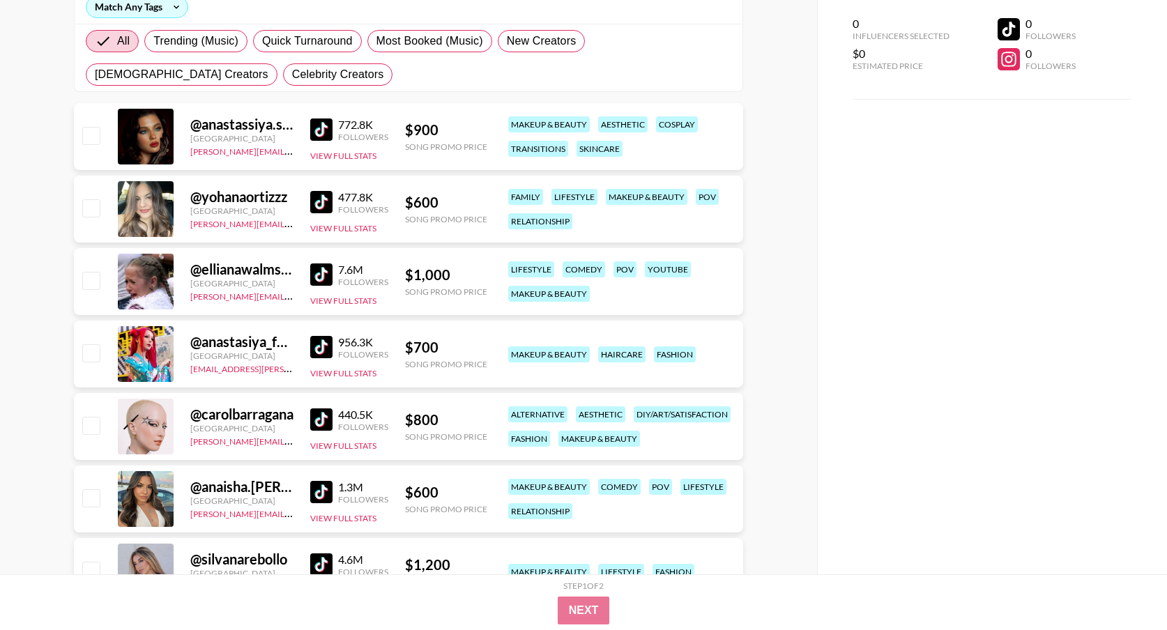
click at [319, 202] on img at bounding box center [321, 202] width 22 height 22
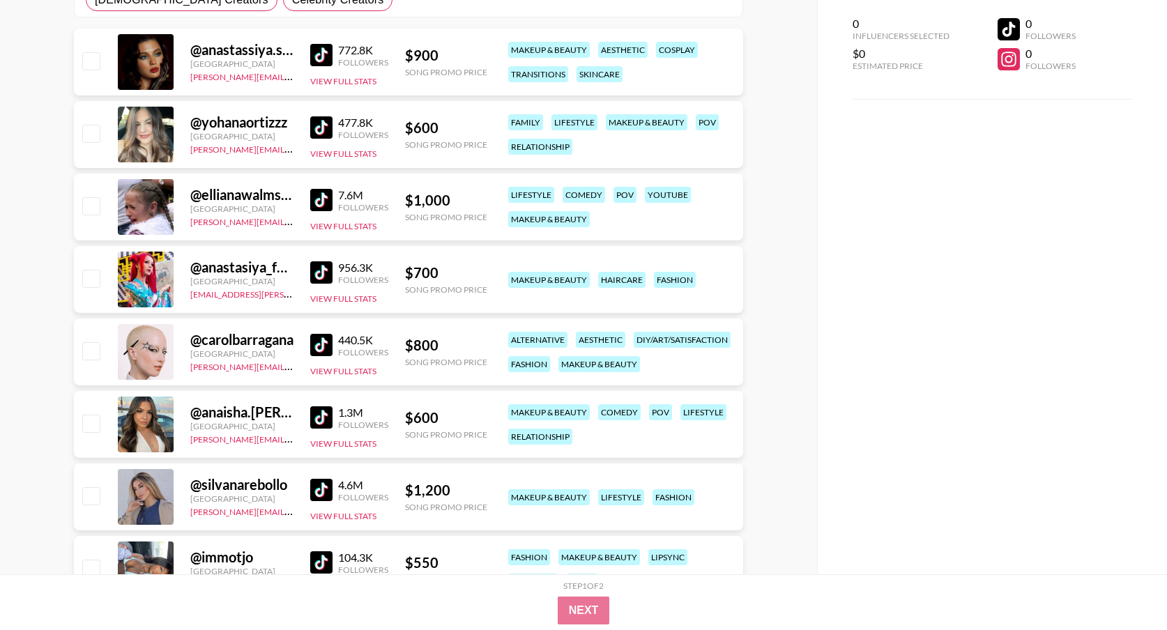
scroll to position [289, 0]
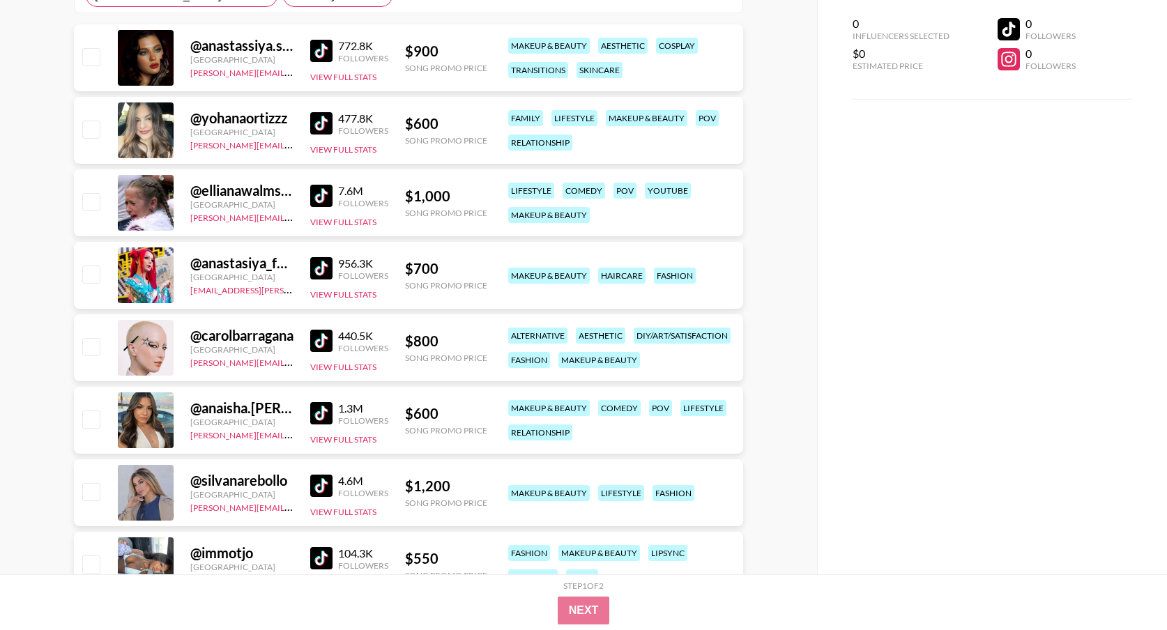
click at [335, 341] on link at bounding box center [324, 341] width 28 height 22
click at [330, 268] on img at bounding box center [321, 268] width 22 height 22
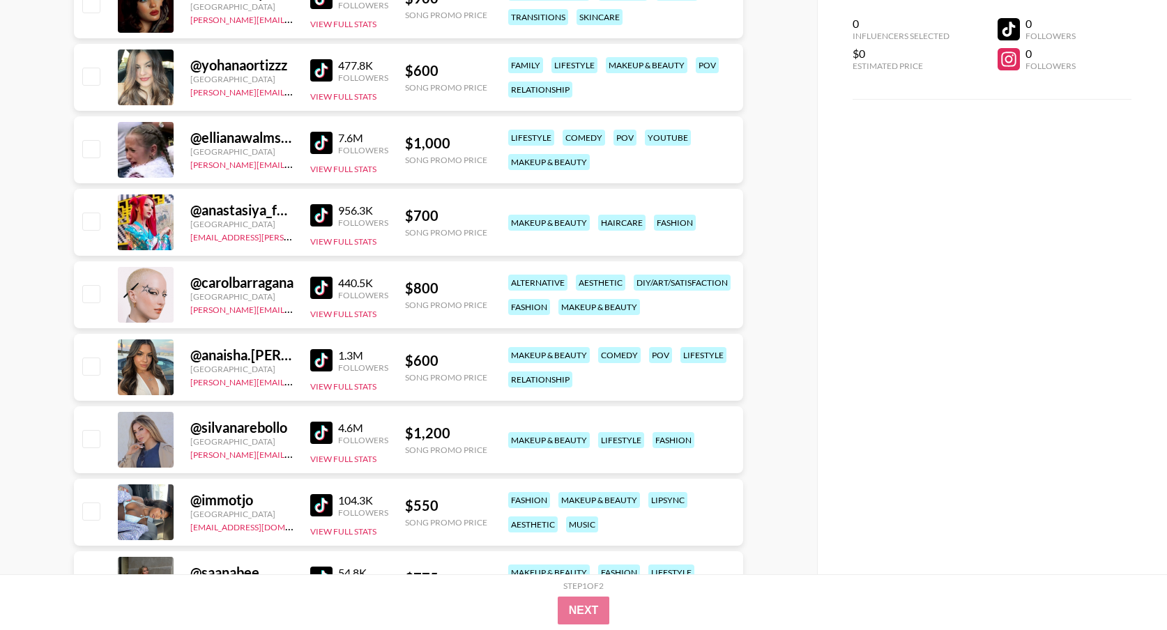
scroll to position [0, 0]
